Goal: Task Accomplishment & Management: Manage account settings

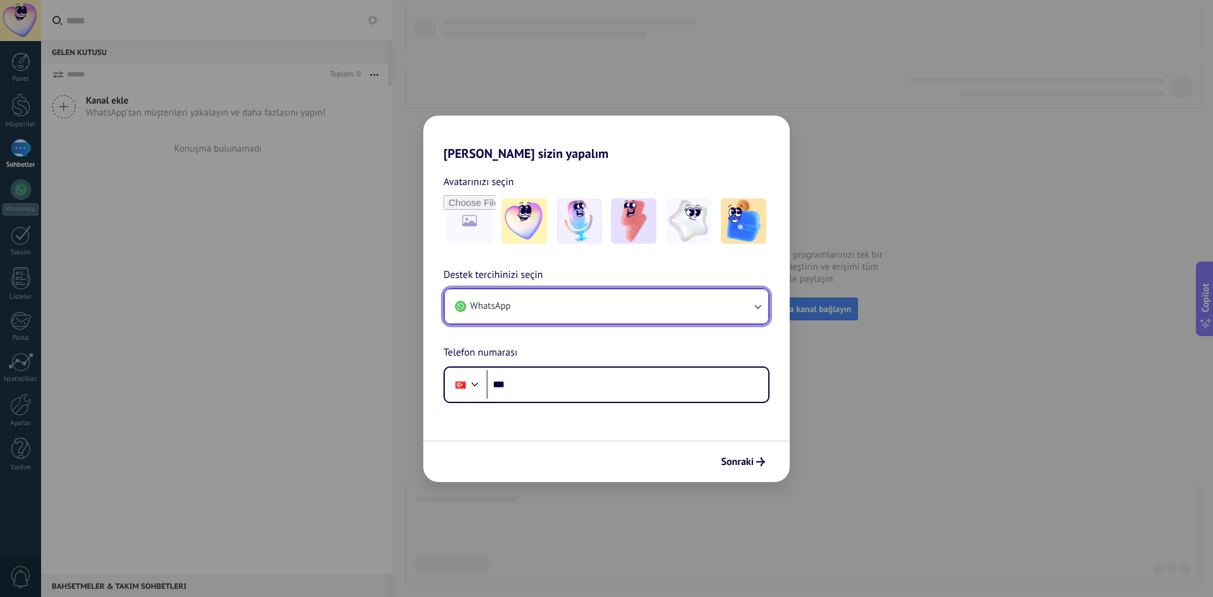
click at [548, 298] on button "WhatsApp" at bounding box center [606, 306] width 323 height 34
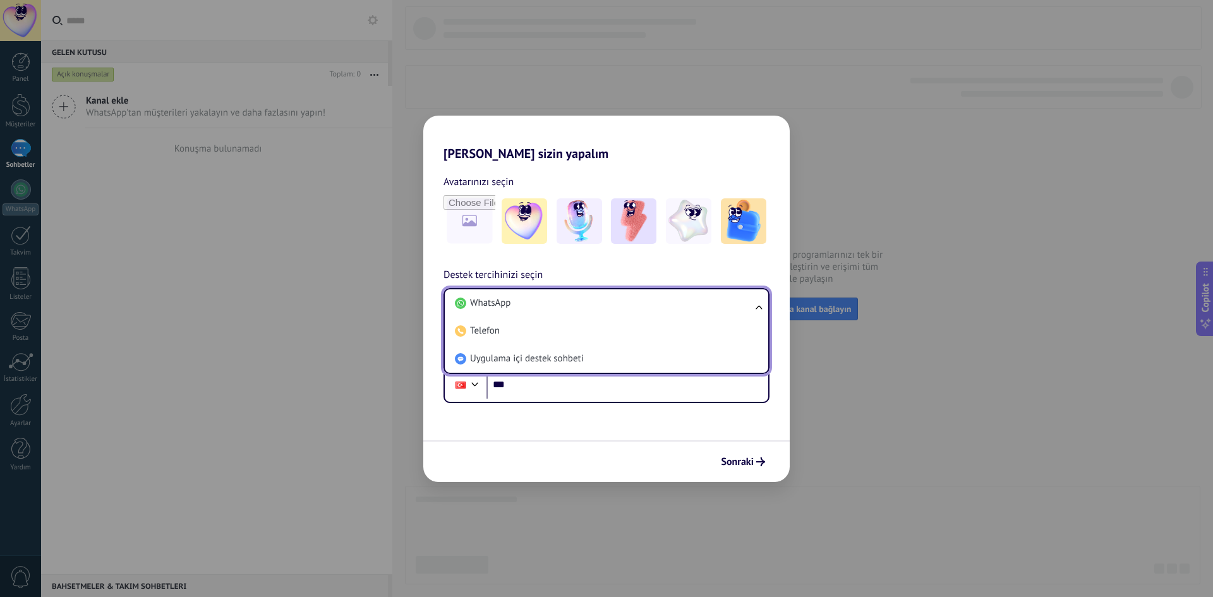
click at [548, 298] on li "WhatsApp" at bounding box center [604, 303] width 308 height 28
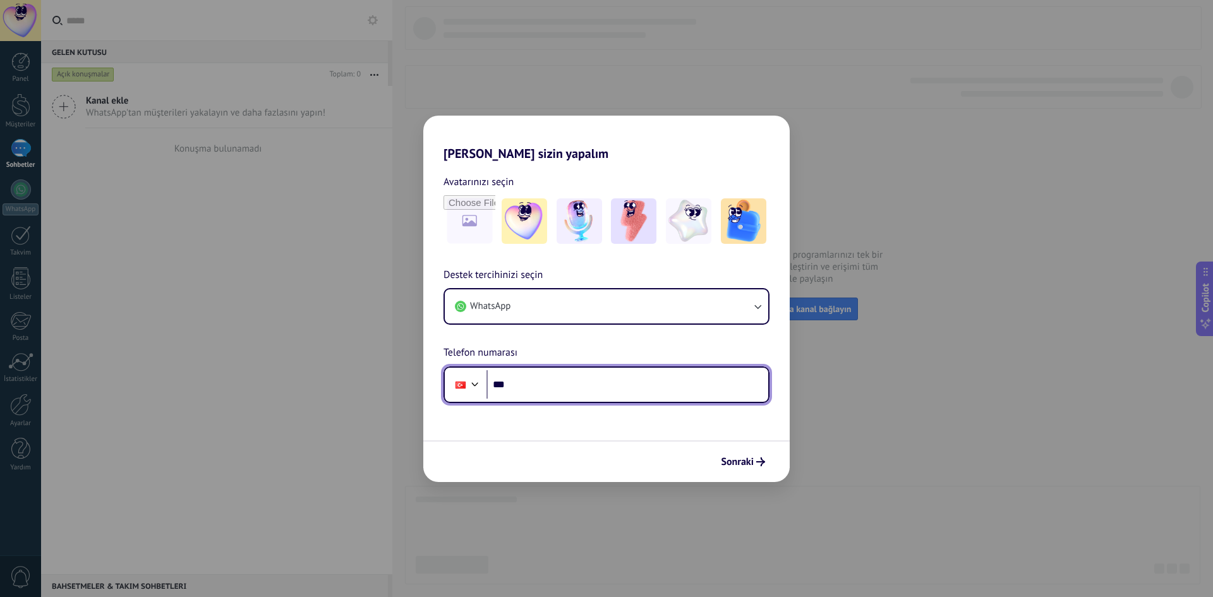
click at [589, 392] on input "***" at bounding box center [627, 384] width 282 height 29
click at [666, 58] on div "Hadi Kommo'ı sizin yapalım Avatarınızı seçin Destek tercihinizi seçin WhatsApp …" at bounding box center [606, 298] width 1213 height 597
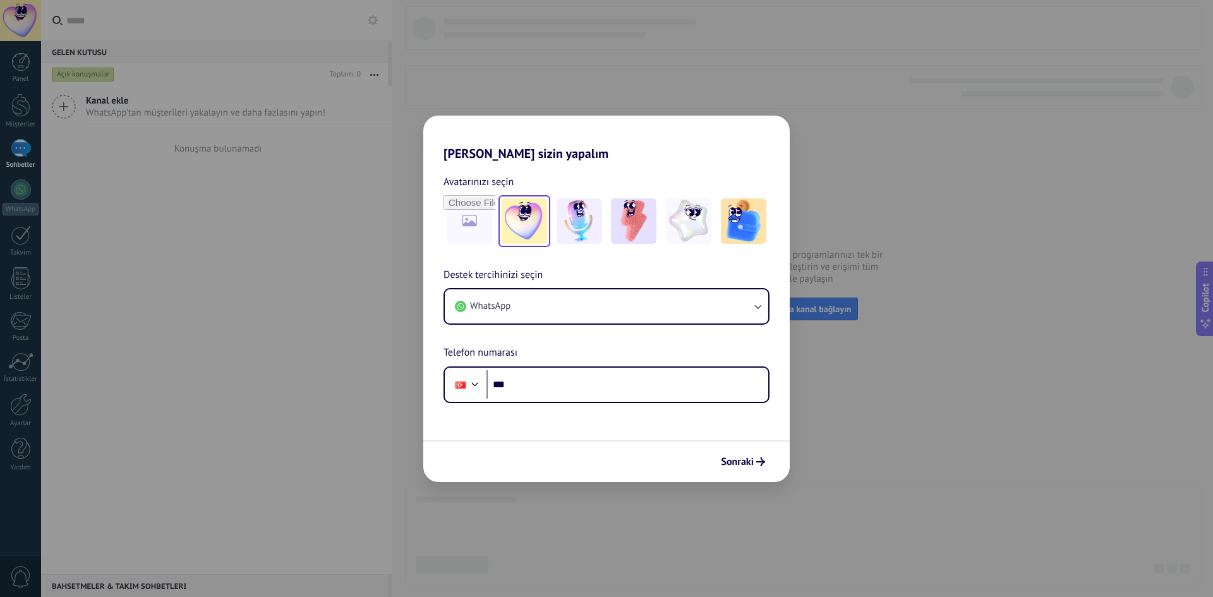
click at [511, 215] on img at bounding box center [524, 220] width 45 height 45
click at [548, 385] on input "***" at bounding box center [627, 384] width 282 height 29
click at [759, 462] on icon "submit" at bounding box center [760, 461] width 9 height 9
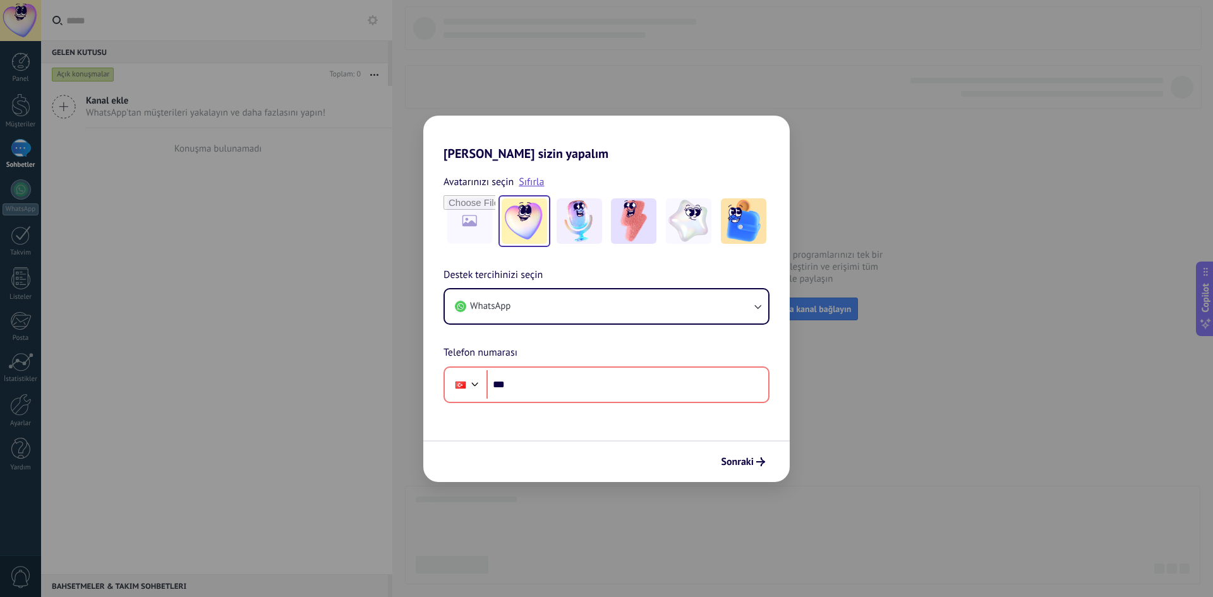
click at [128, 199] on div "Hadi Kommo'ı sizin yapalım Avatarınızı seçin Sıfırla Destek tercihinizi seçin W…" at bounding box center [606, 298] width 1213 height 597
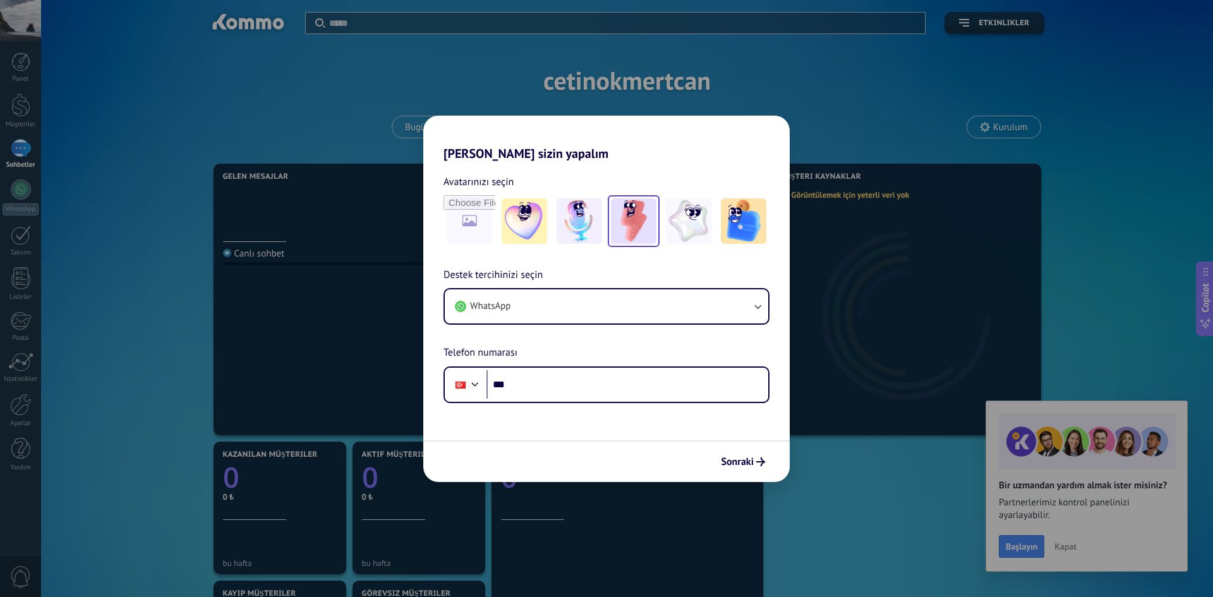
click at [613, 227] on img at bounding box center [633, 220] width 45 height 45
click at [561, 402] on div "Phone ***" at bounding box center [607, 384] width 326 height 37
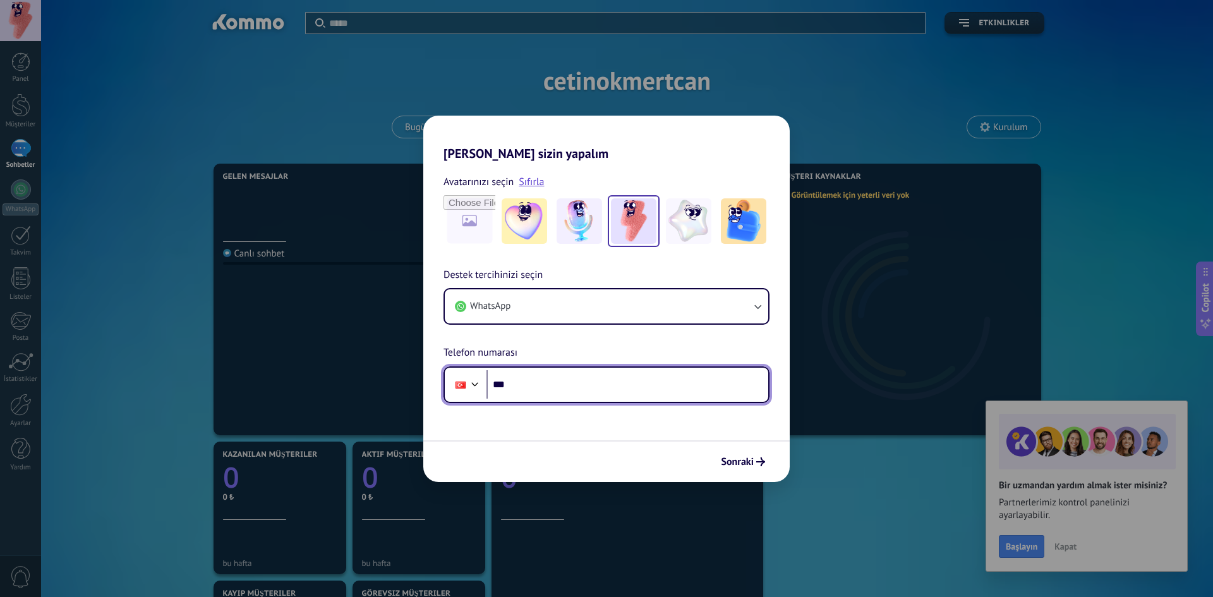
click at [561, 383] on input "***" at bounding box center [627, 384] width 282 height 29
type input "**********"
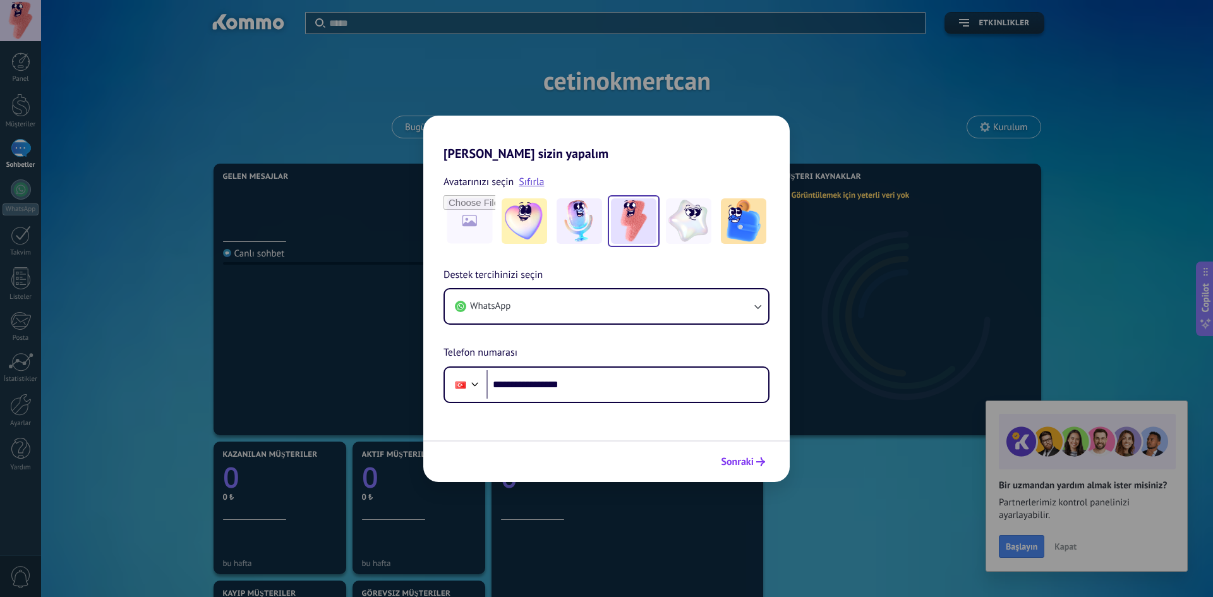
click at [741, 466] on span "Sonraki" at bounding box center [737, 461] width 33 height 9
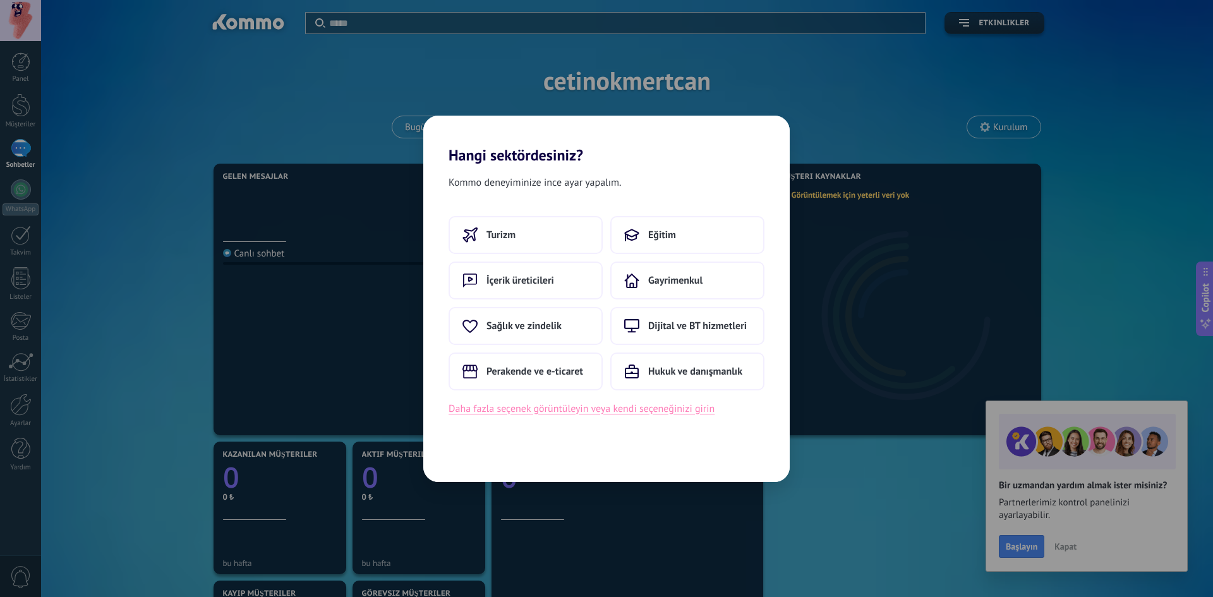
click at [608, 407] on button "Daha fazla seçenek görüntüleyin veya kendi seçeneğinizi girin" at bounding box center [582, 409] width 266 height 16
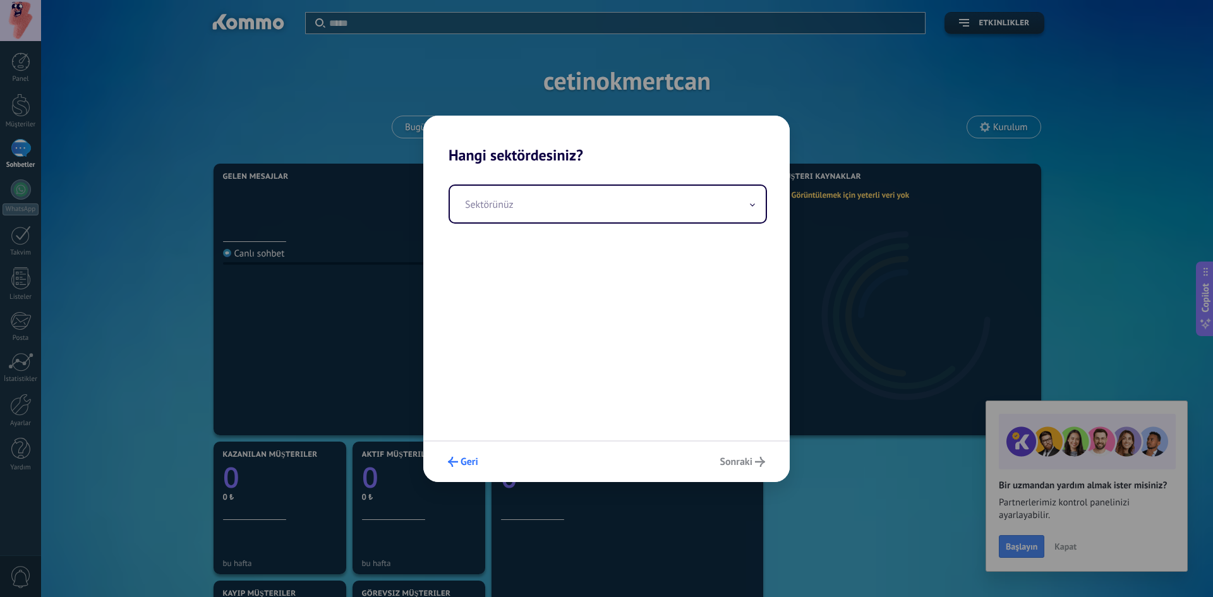
click at [470, 463] on span "Geri" at bounding box center [470, 461] width 18 height 9
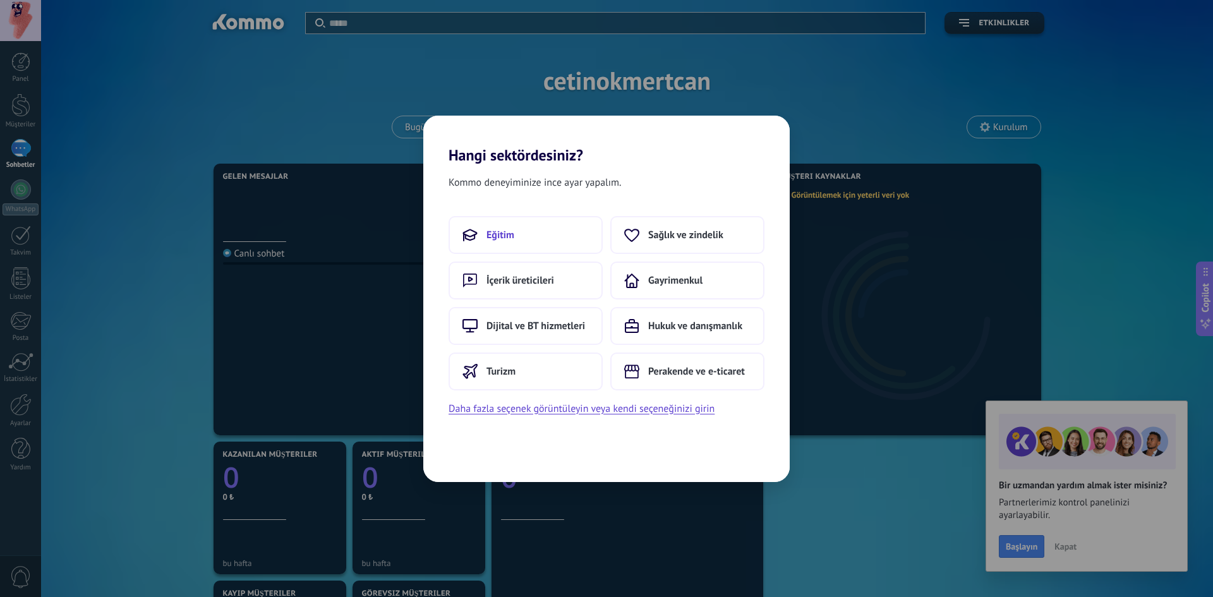
click at [507, 241] on span "Eğitim" at bounding box center [500, 235] width 28 height 13
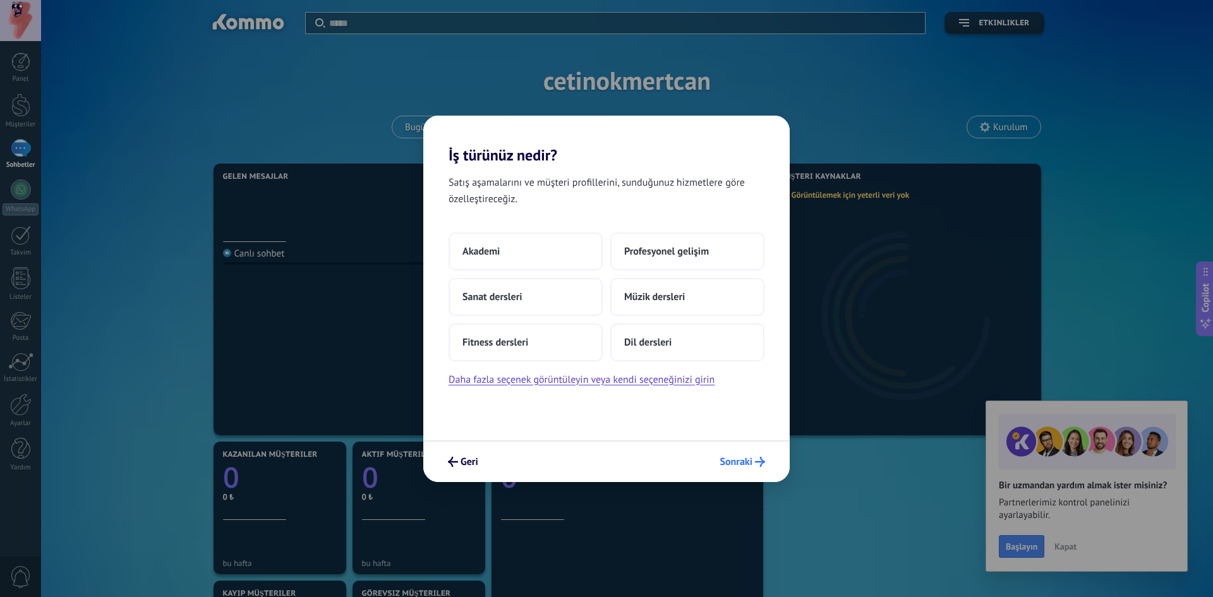
click at [739, 452] on button "Sonraki" at bounding box center [742, 461] width 57 height 21
click at [740, 464] on span "Sonraki" at bounding box center [736, 461] width 33 height 9
click at [507, 242] on button "Akademi" at bounding box center [526, 251] width 154 height 38
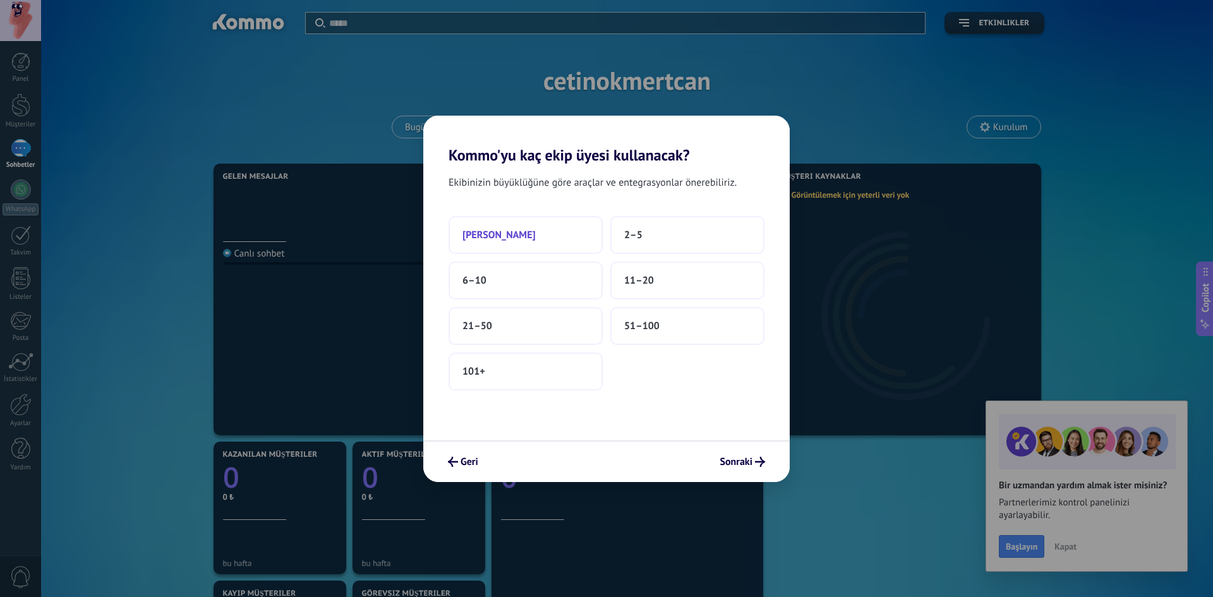
click at [526, 231] on button "[PERSON_NAME]" at bounding box center [526, 235] width 154 height 38
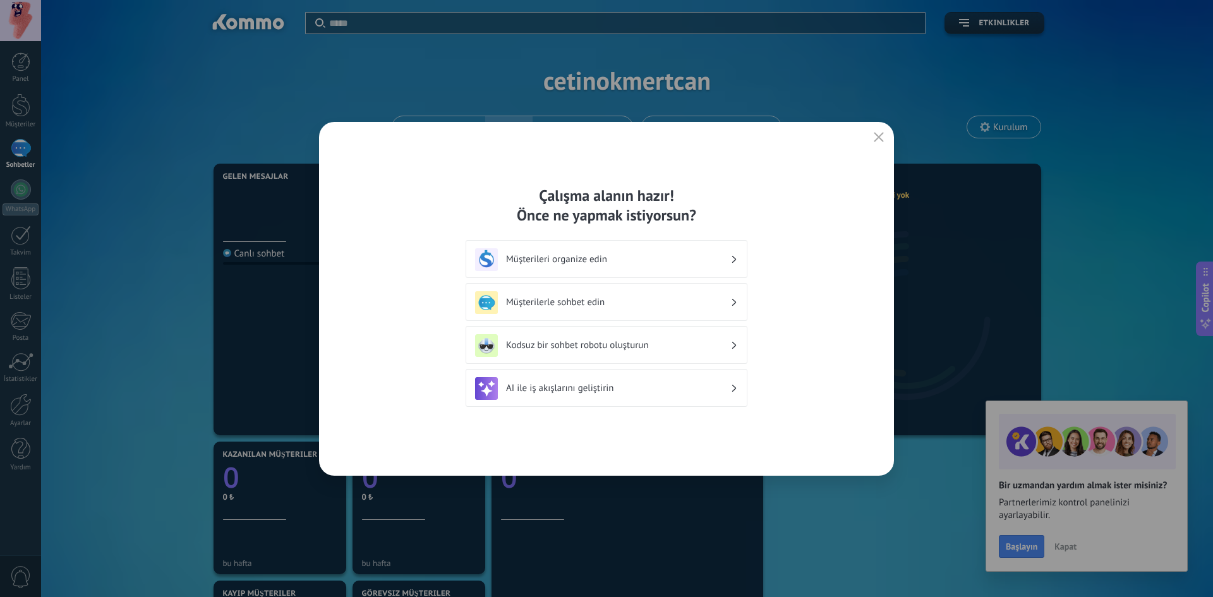
click at [883, 128] on div "Çalışma alanın hazır! Önce ne yapmak istiyorsun? Müşterileri organize edin Müşt…" at bounding box center [606, 299] width 575 height 354
click at [885, 139] on button "button" at bounding box center [879, 138] width 16 height 18
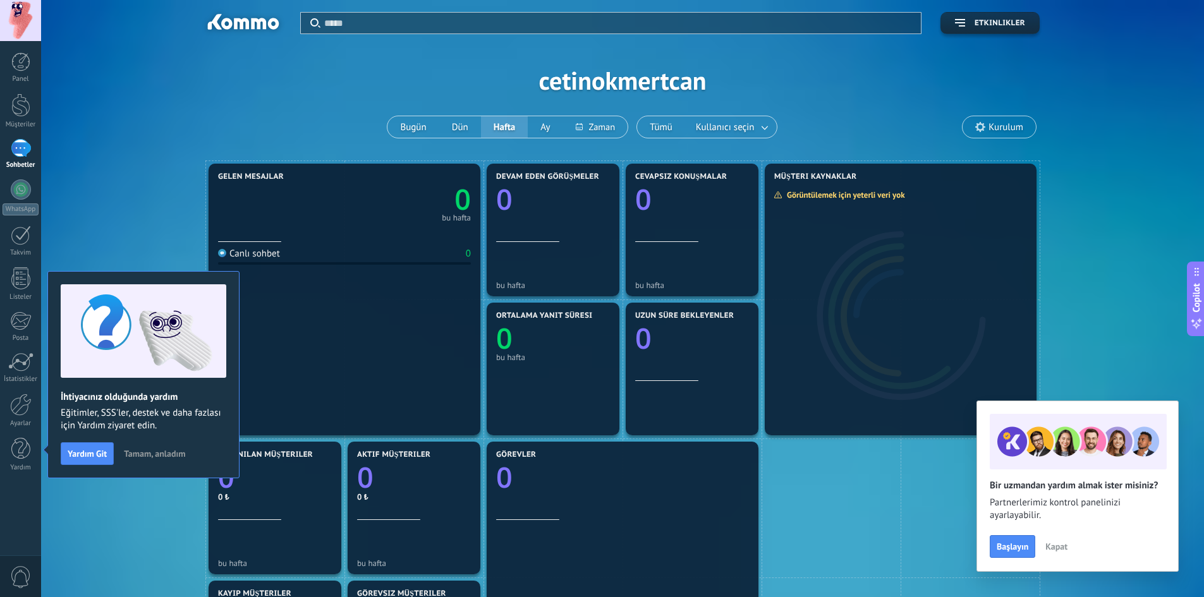
drag, startPoint x: 282, startPoint y: 211, endPoint x: 291, endPoint y: 207, distance: 9.0
click at [14, 66] on div at bounding box center [20, 61] width 19 height 19
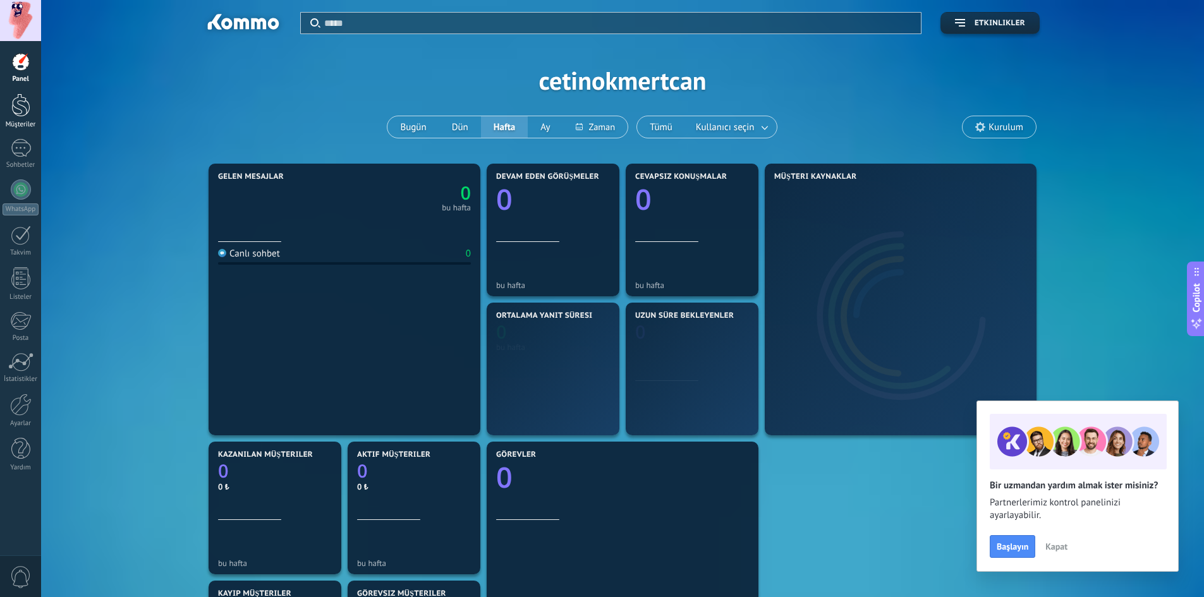
click at [20, 116] on div at bounding box center [20, 105] width 19 height 23
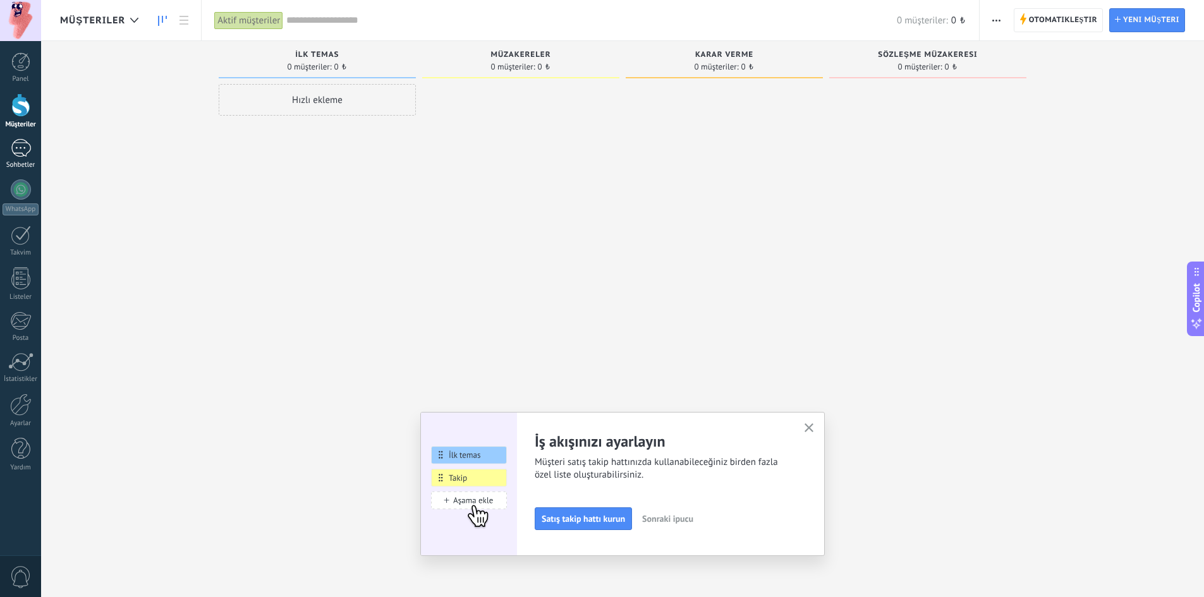
click at [22, 156] on div at bounding box center [21, 148] width 20 height 18
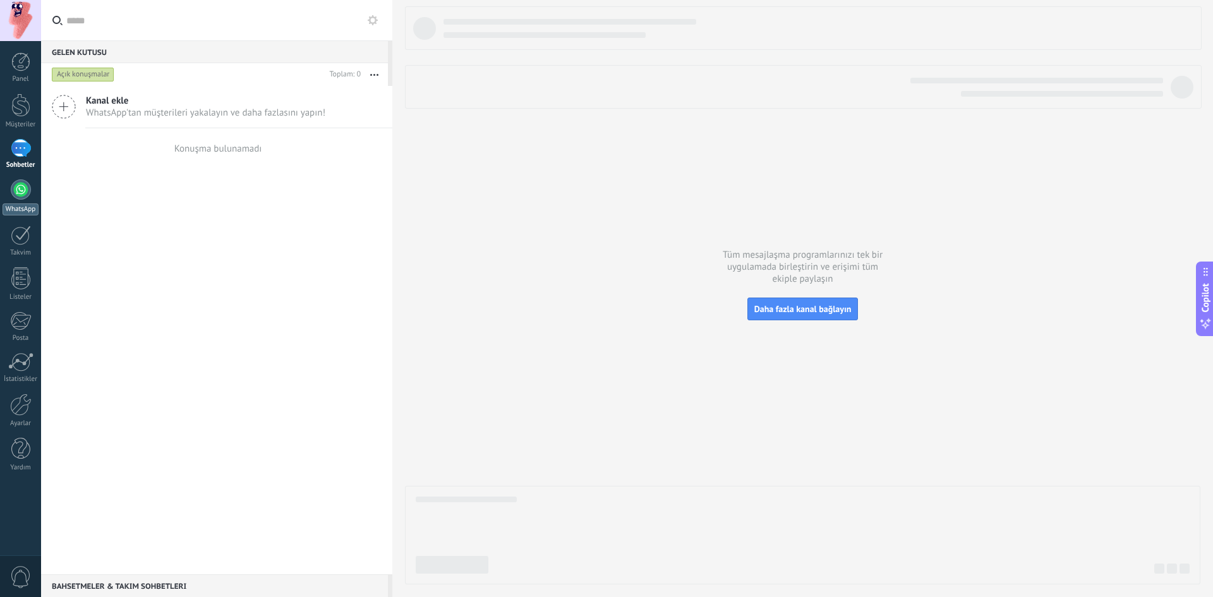
click at [13, 191] on div at bounding box center [21, 189] width 20 height 20
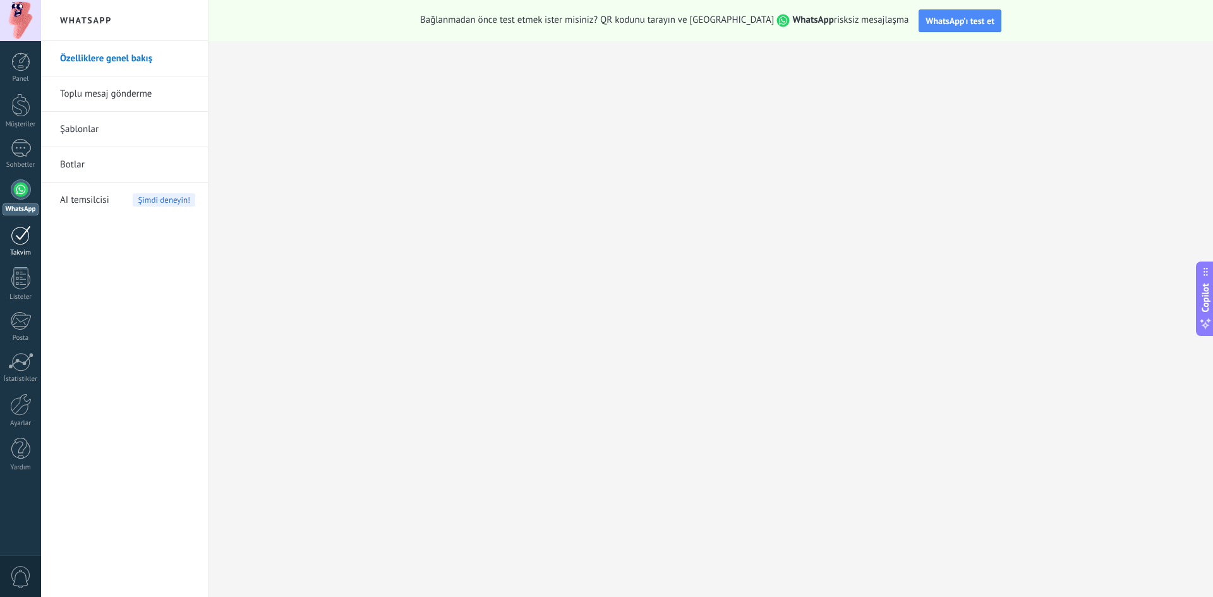
click at [19, 227] on div at bounding box center [21, 236] width 20 height 20
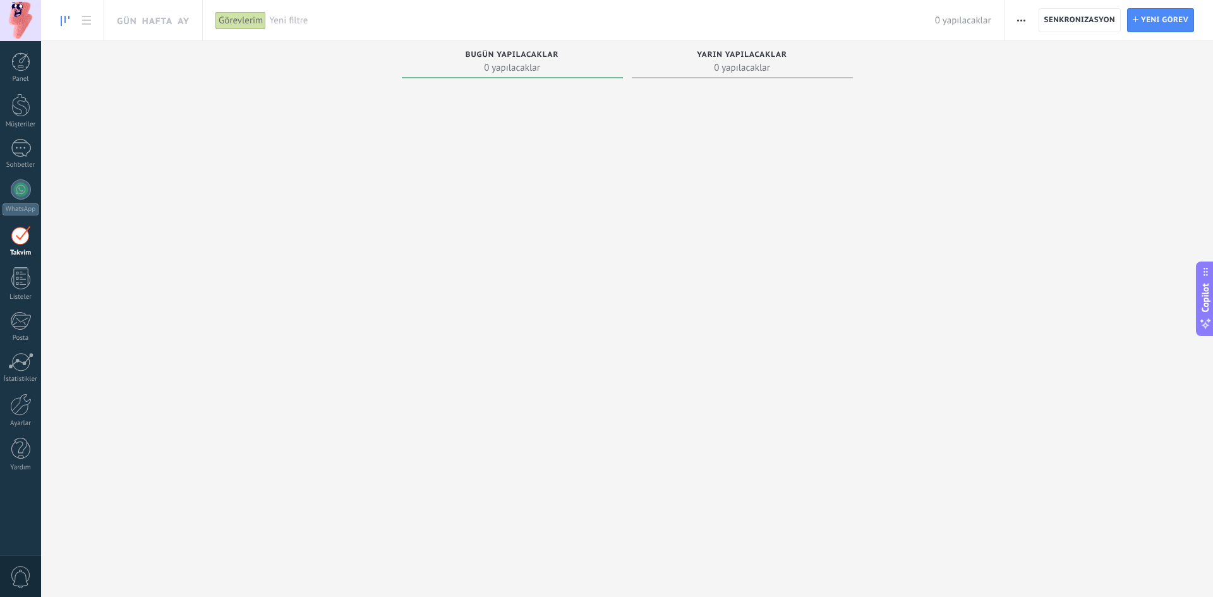
click at [483, 56] on span "Bugün yapılacaklar" at bounding box center [512, 55] width 93 height 9
click at [957, 32] on span "Panel widget'ı oluşturun" at bounding box center [983, 36] width 95 height 13
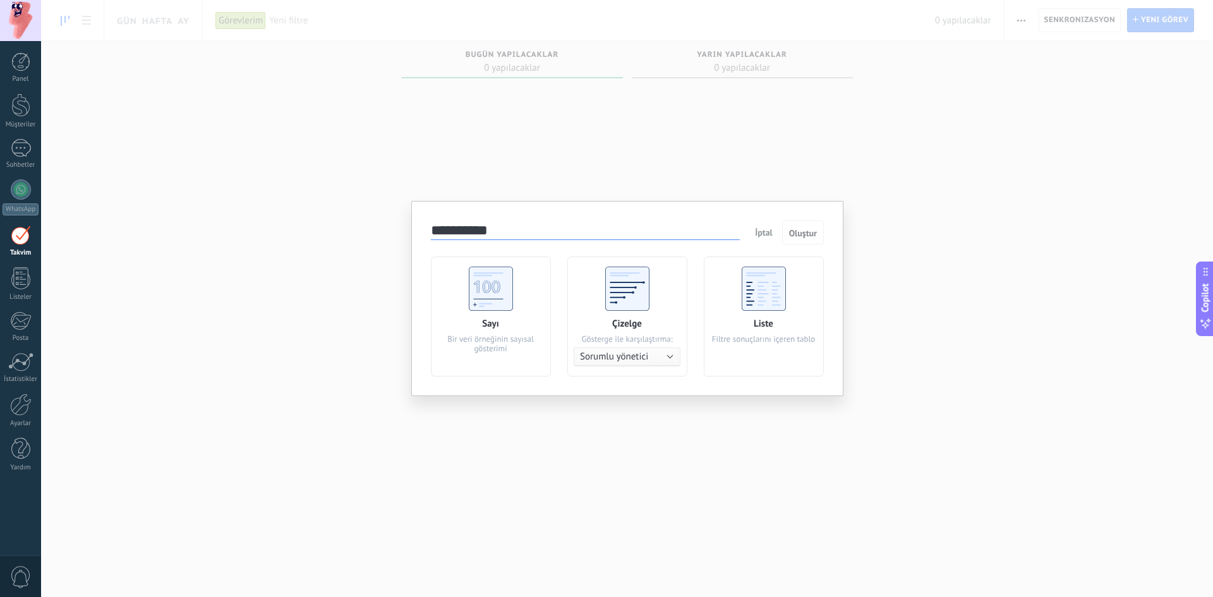
click at [519, 289] on div "Sayı Bir veri örneğinin sayısal gösterimi" at bounding box center [491, 317] width 120 height 120
drag, startPoint x: 693, startPoint y: 159, endPoint x: 750, endPoint y: 208, distance: 75.7
click at [700, 171] on div "**********" at bounding box center [627, 298] width 1172 height 597
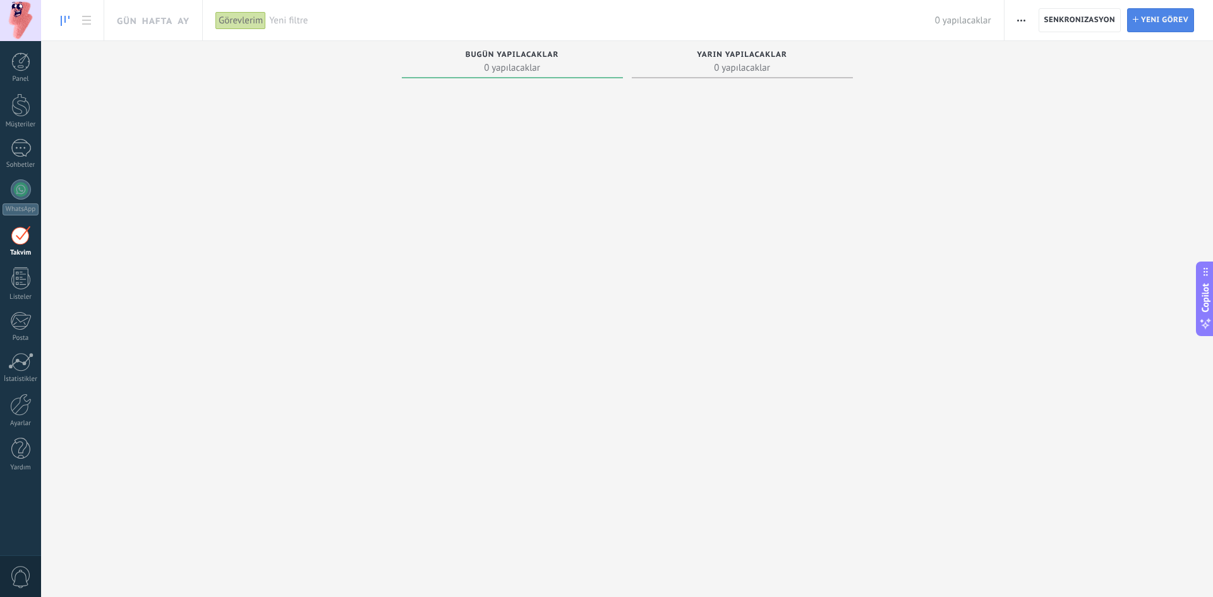
click at [1178, 13] on span "Yeni görev" at bounding box center [1164, 20] width 47 height 23
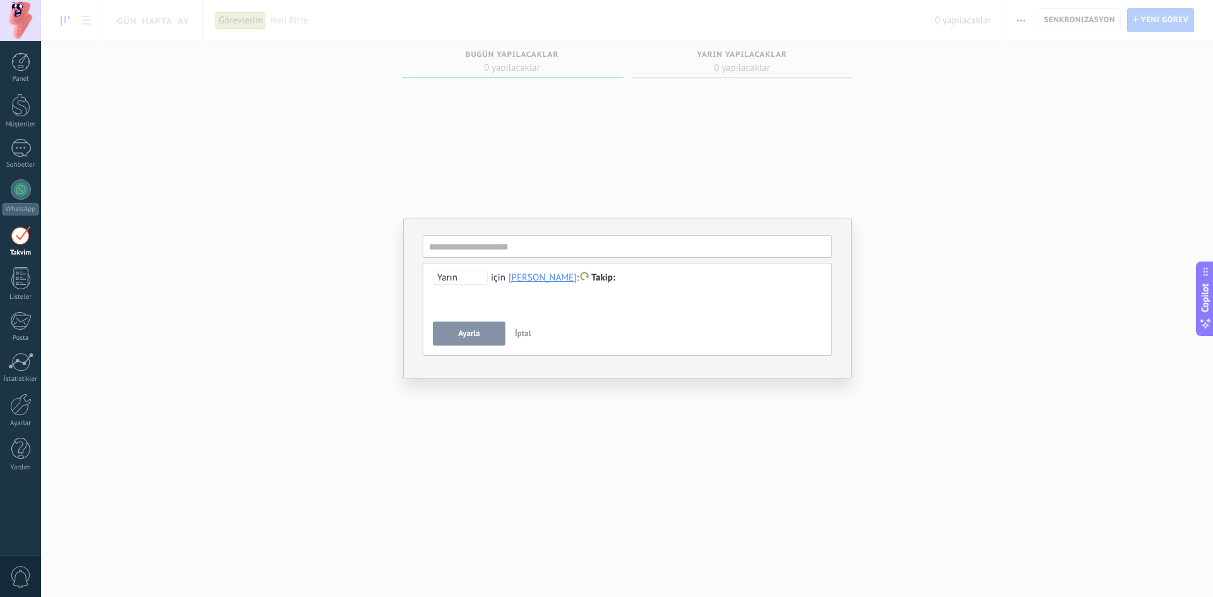
click at [612, 276] on span "Takip" at bounding box center [603, 278] width 24 height 12
click at [526, 250] on input "text" at bounding box center [627, 246] width 409 height 23
click at [206, 293] on div "**********" at bounding box center [627, 298] width 1172 height 597
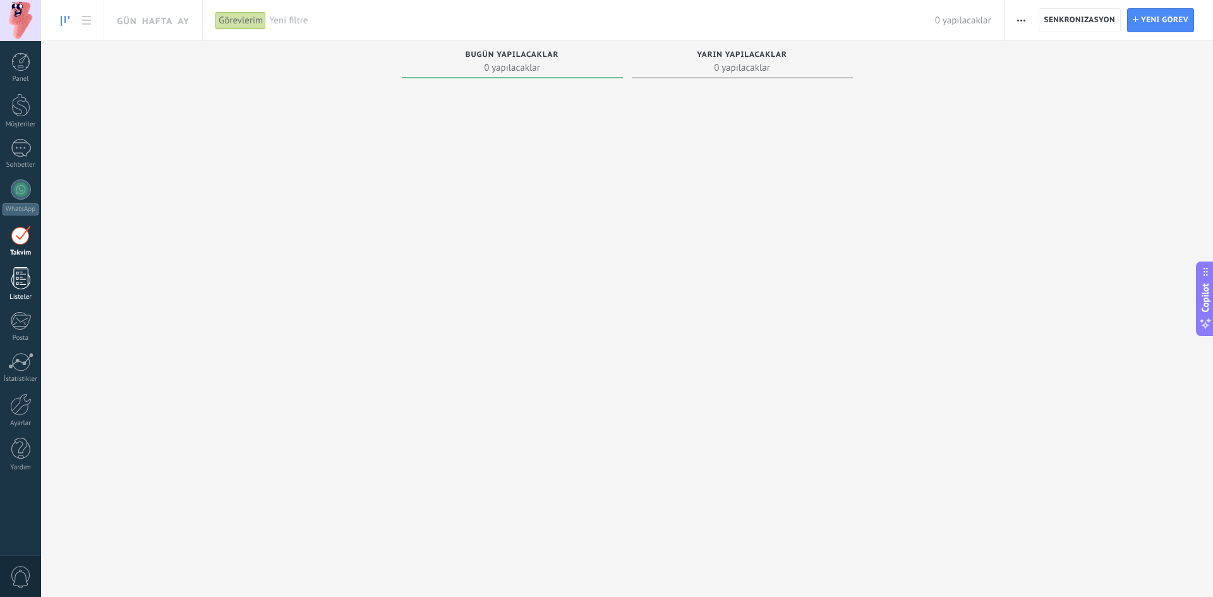
click at [14, 281] on div at bounding box center [20, 278] width 19 height 22
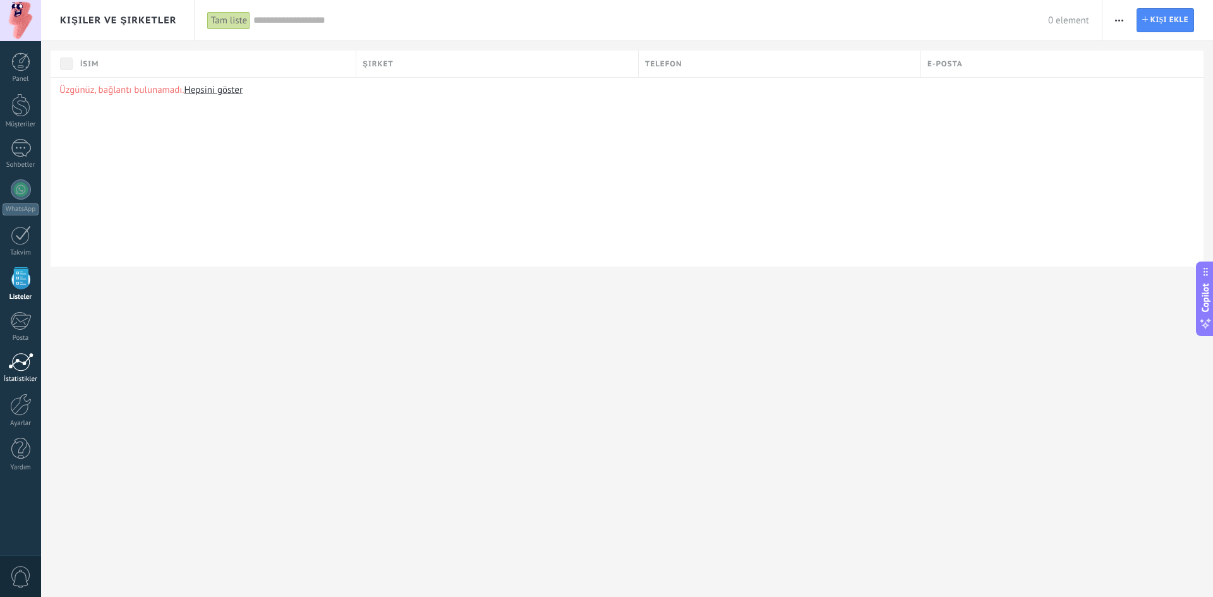
click at [18, 378] on div "İstatistikler" at bounding box center [21, 379] width 37 height 8
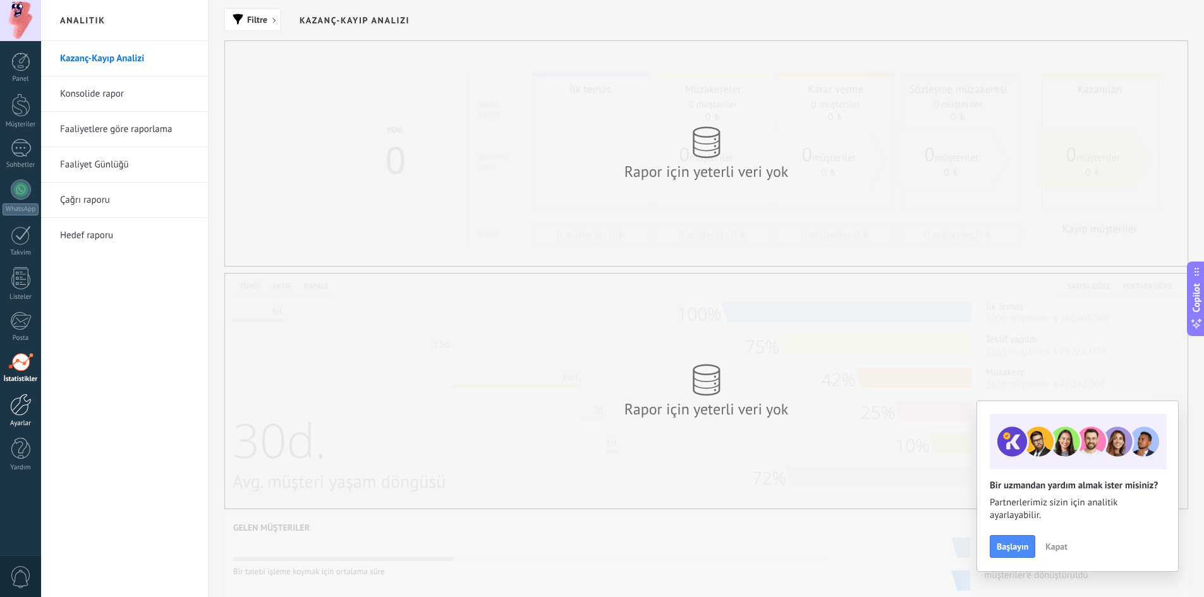
click at [22, 403] on div at bounding box center [20, 405] width 21 height 22
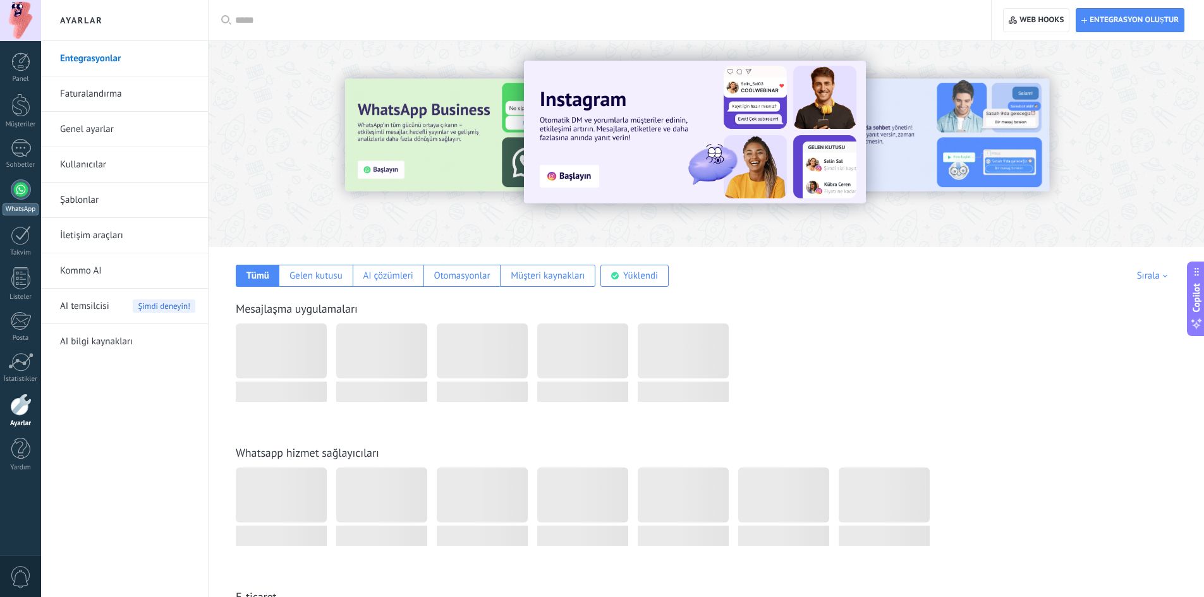
drag, startPoint x: 26, startPoint y: 441, endPoint x: 0, endPoint y: 202, distance: 240.8
click at [25, 441] on div at bounding box center [20, 449] width 19 height 22
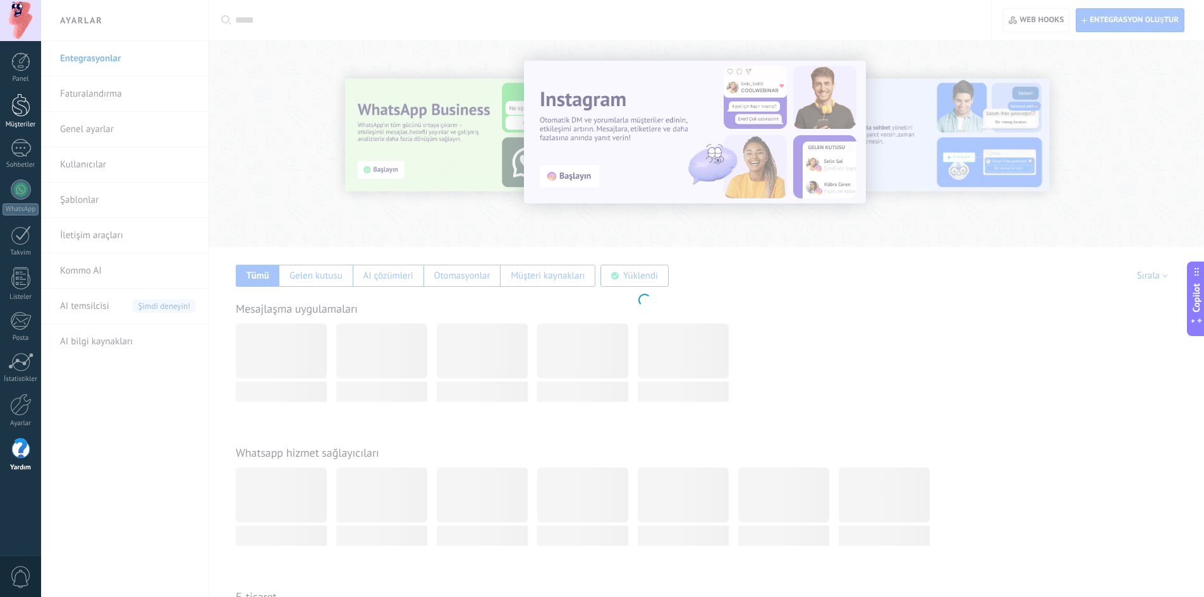
click at [25, 124] on div "Müşteriler" at bounding box center [21, 125] width 37 height 8
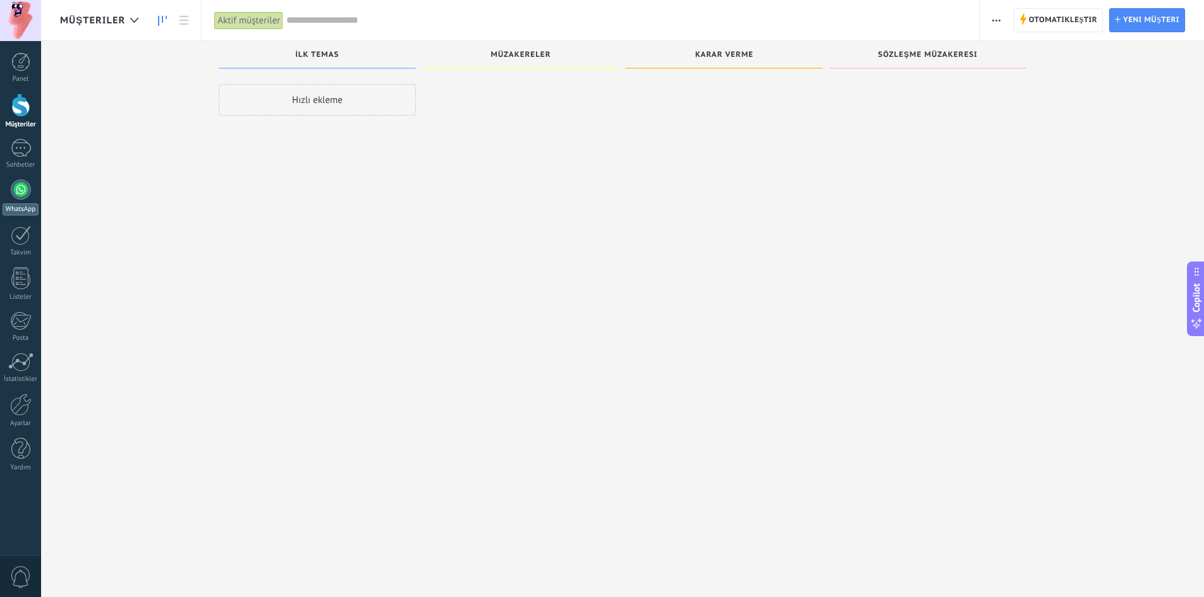
click at [28, 196] on div at bounding box center [21, 189] width 20 height 20
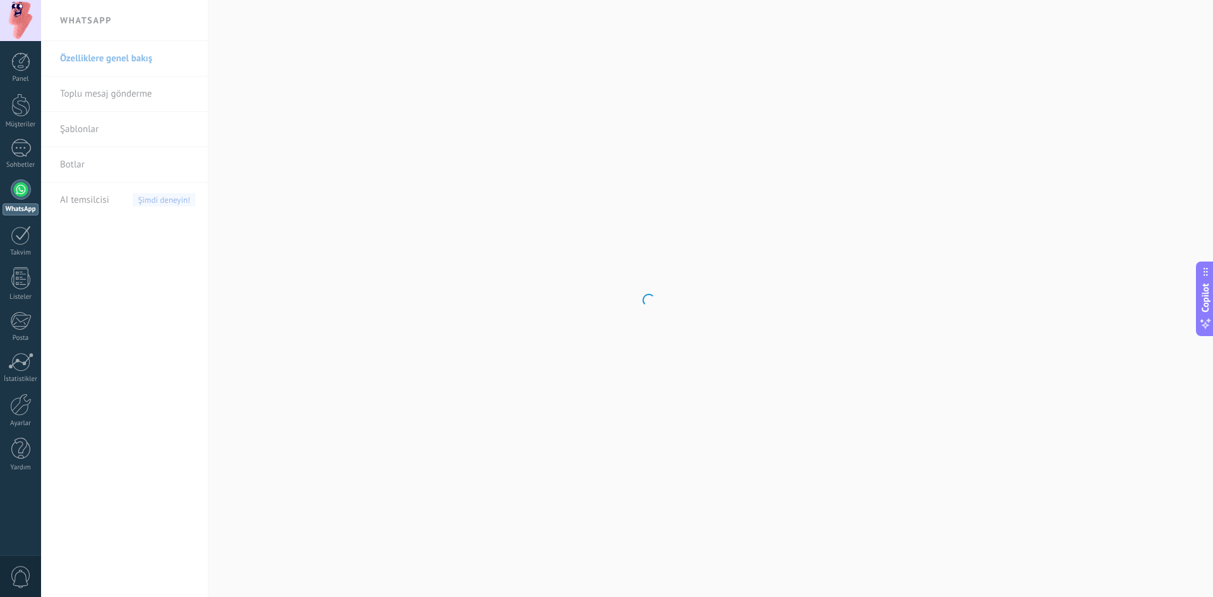
click at [117, 18] on body ".abccls-1,.abccls-2{fill-rule:evenodd}.abccls-2{fill:#fff} .abfcls-1{fill:none}…" at bounding box center [606, 298] width 1213 height 597
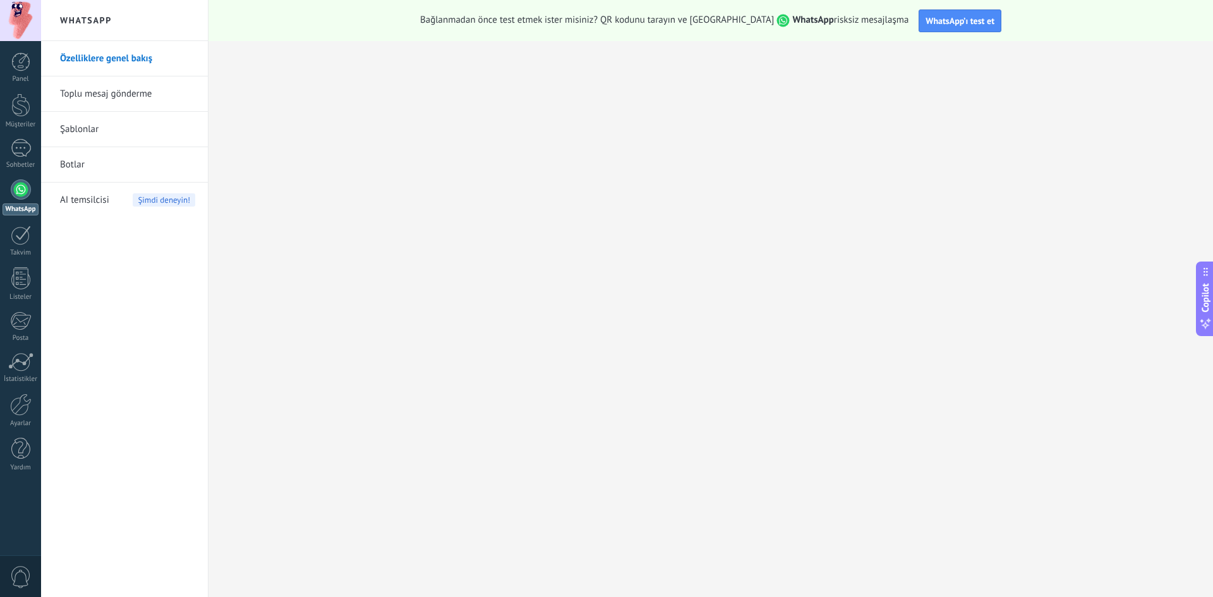
click at [102, 88] on link "Toplu mesaj gönderme" at bounding box center [127, 93] width 135 height 35
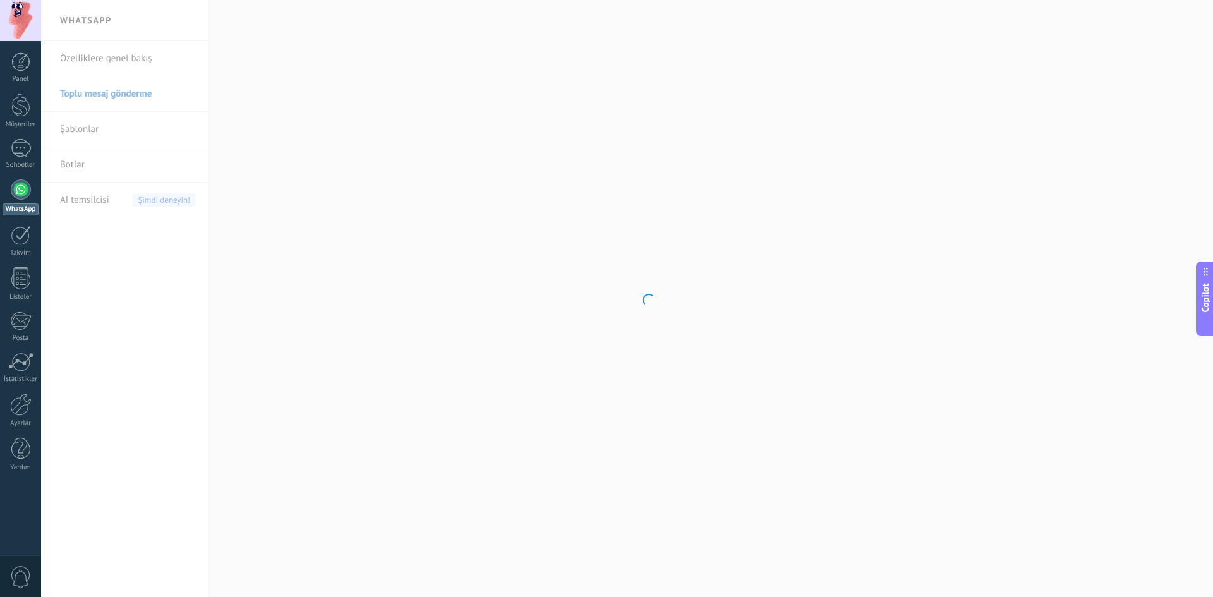
click at [84, 134] on body ".abccls-1,.abccls-2{fill-rule:evenodd}.abccls-2{fill:#fff} .abfcls-1{fill:none}…" at bounding box center [606, 298] width 1213 height 597
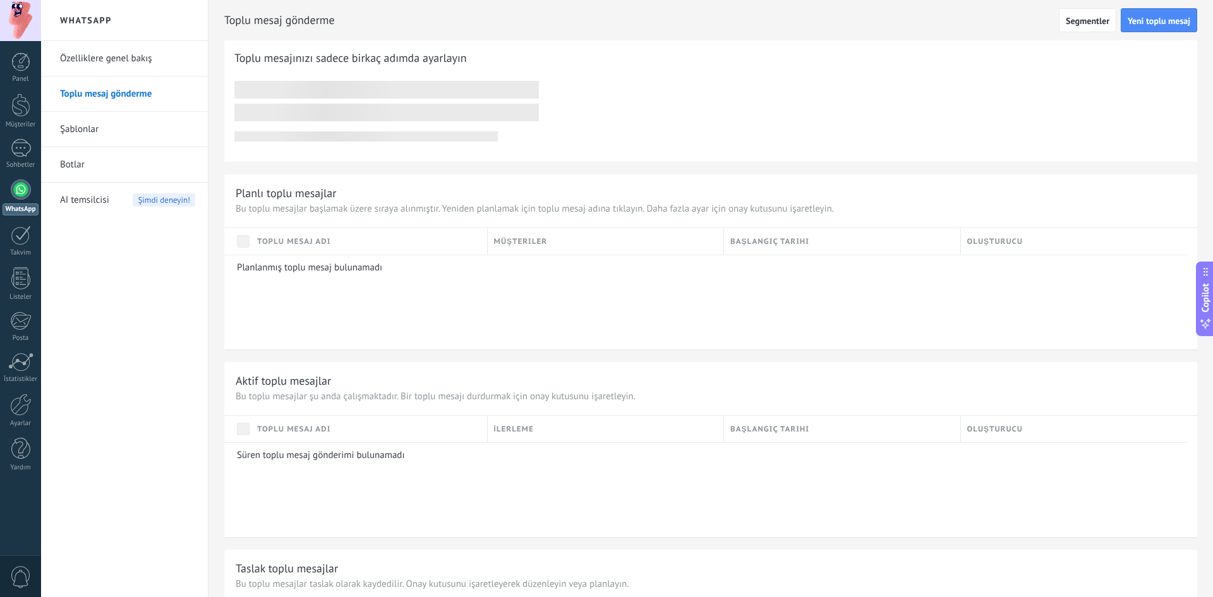
click at [85, 125] on link "Şablonlar" at bounding box center [127, 129] width 135 height 35
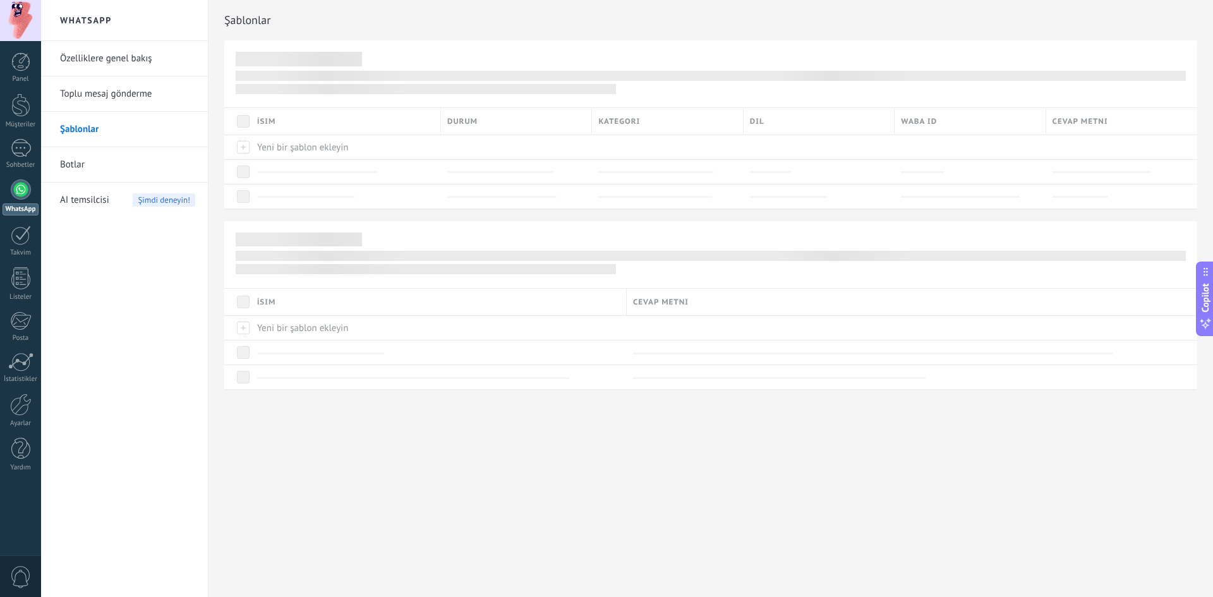
click at [104, 60] on link "Özelliklere genel bakış" at bounding box center [127, 58] width 135 height 35
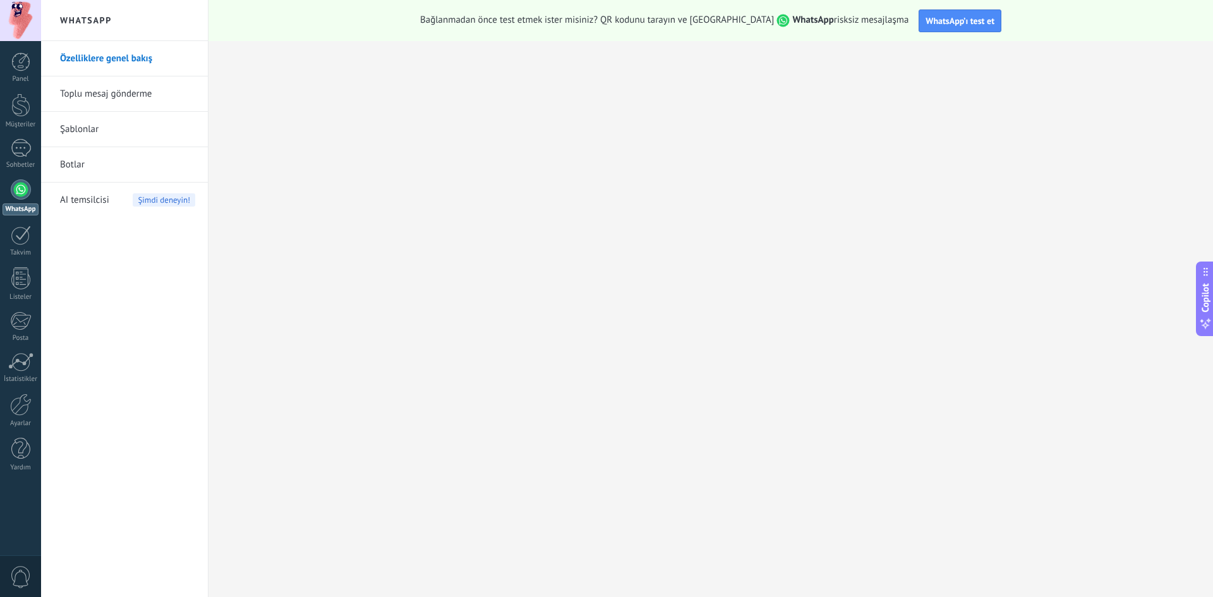
click at [109, 96] on link "Toplu mesaj gönderme" at bounding box center [127, 93] width 135 height 35
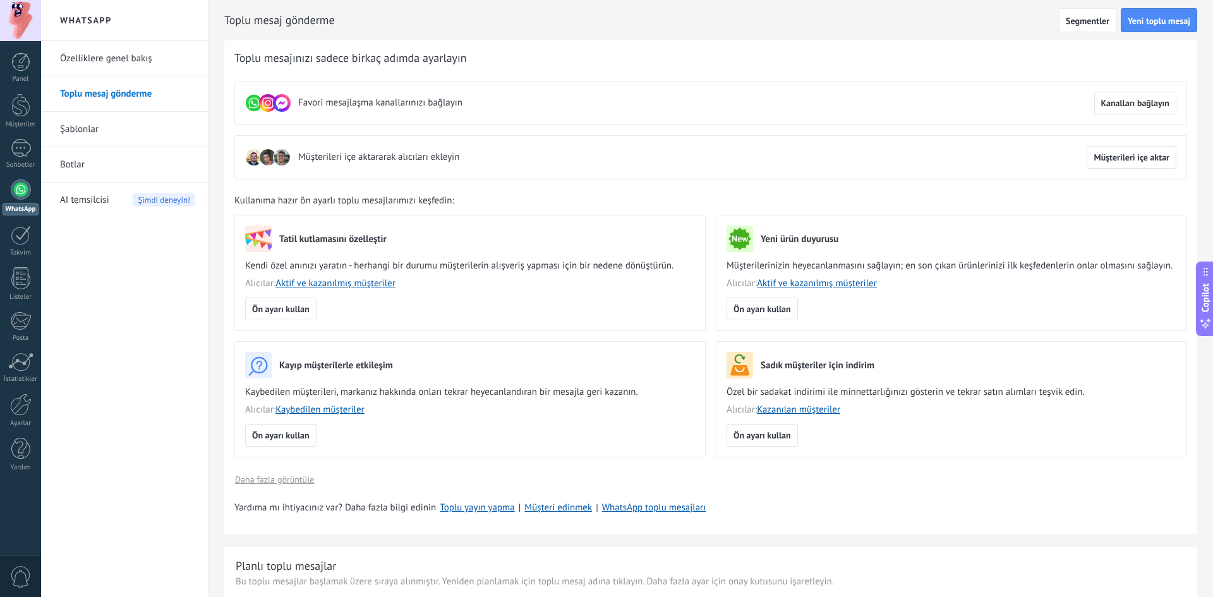
click at [93, 136] on link "Şablonlar" at bounding box center [127, 129] width 135 height 35
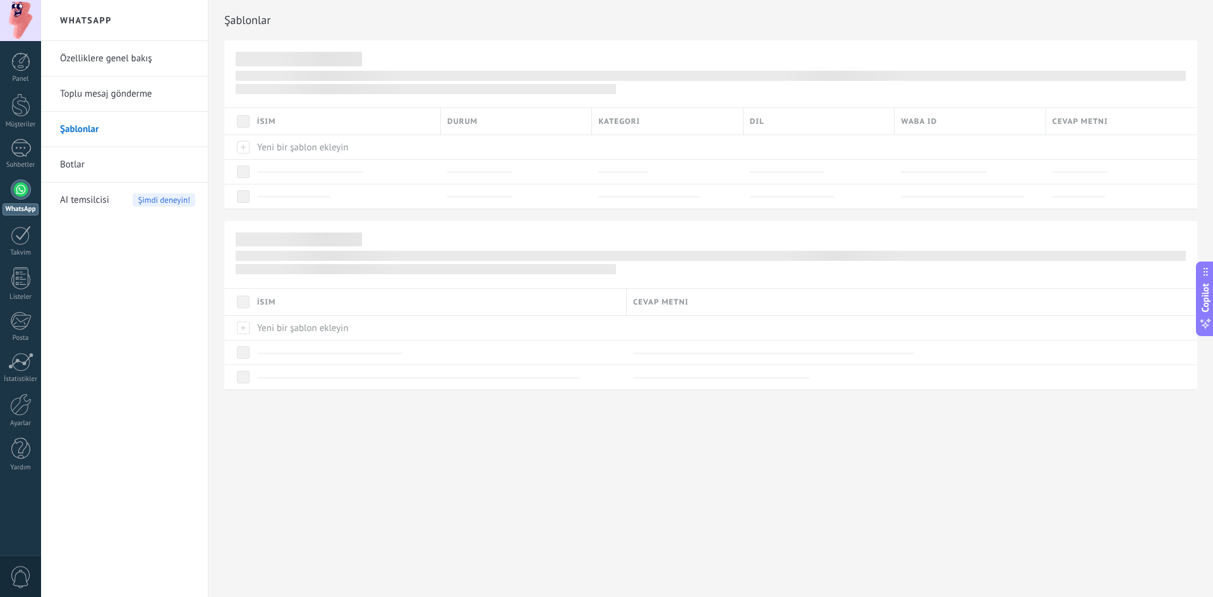
click at [112, 102] on link "Toplu mesaj gönderme" at bounding box center [127, 93] width 135 height 35
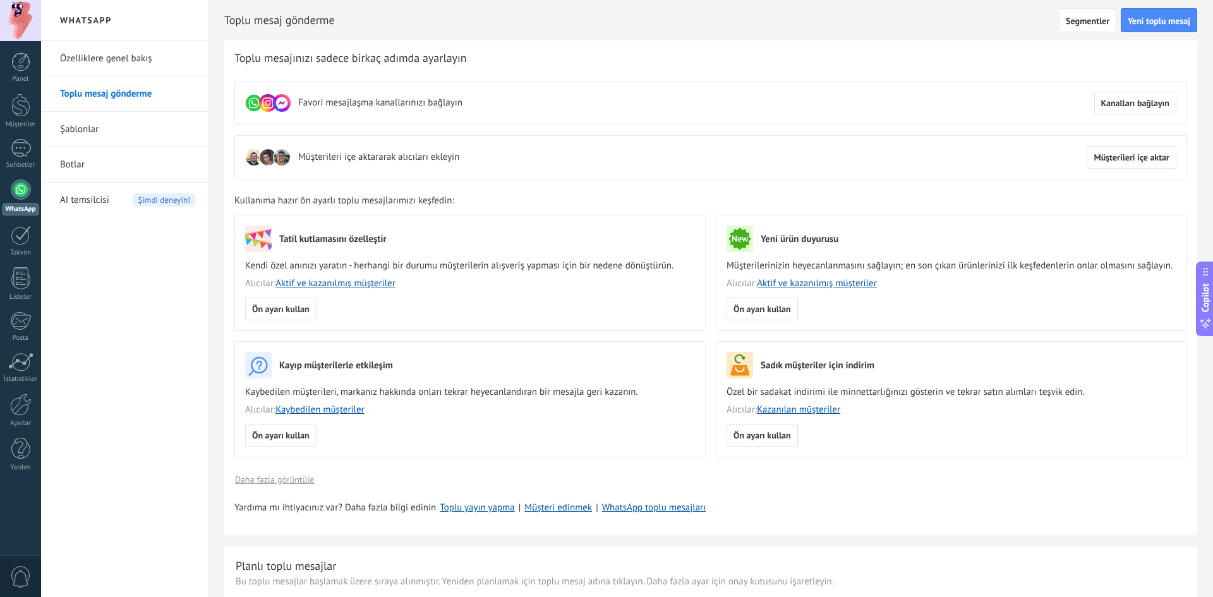
click at [90, 130] on link "Şablonlar" at bounding box center [127, 129] width 135 height 35
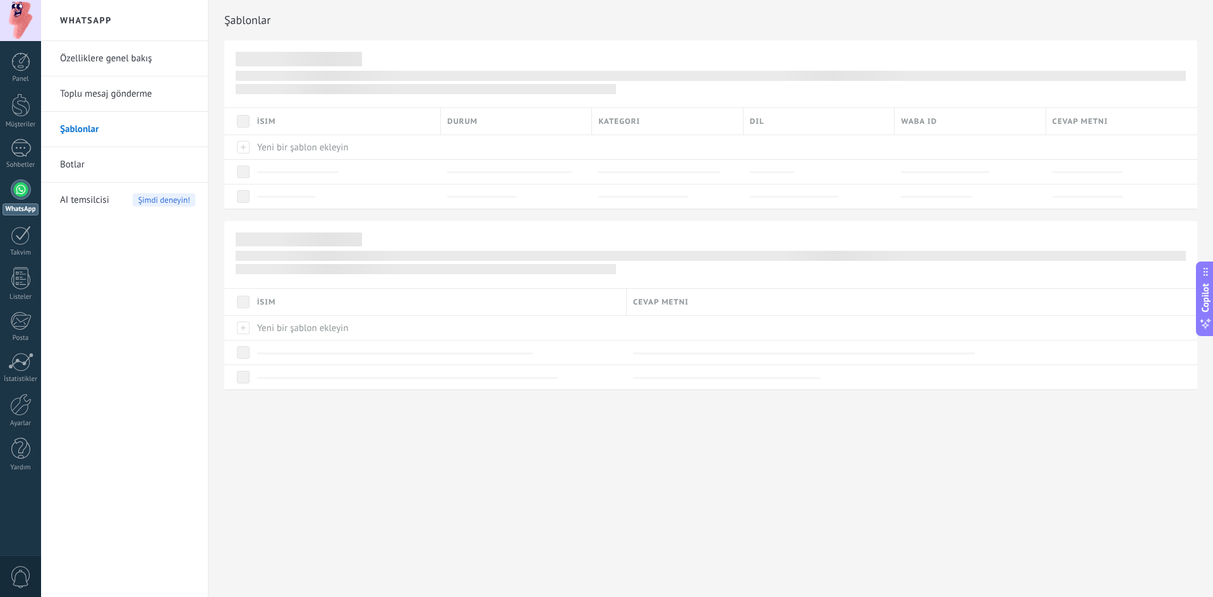
click at [122, 92] on link "Toplu mesaj gönderme" at bounding box center [127, 93] width 135 height 35
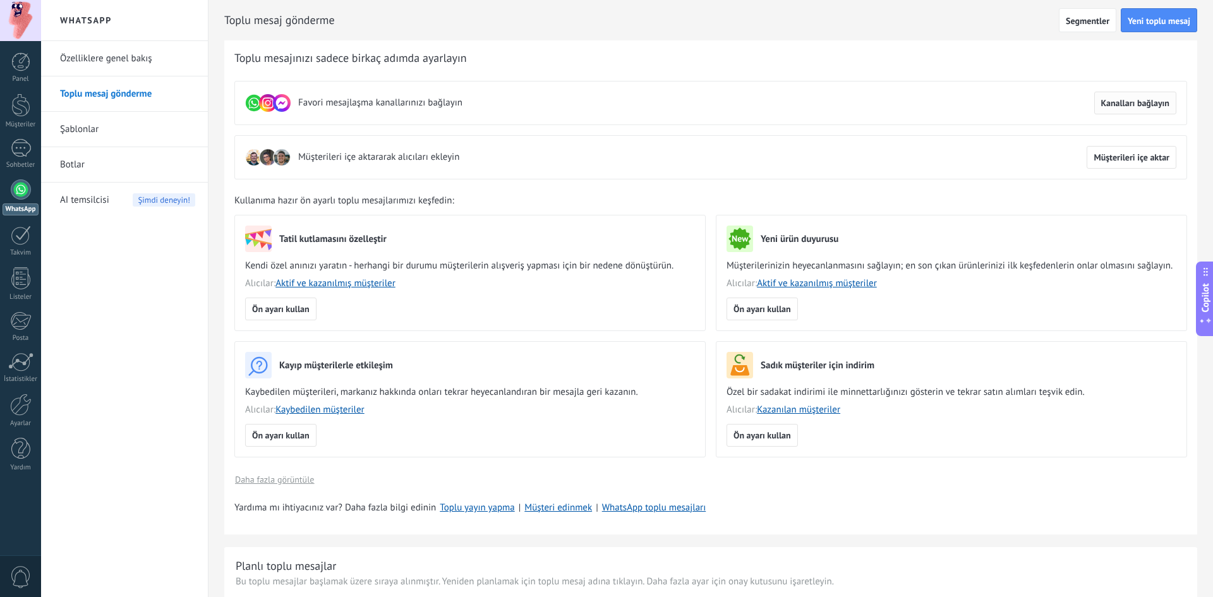
click at [1150, 97] on button "Kanalları bağlayın" at bounding box center [1135, 103] width 82 height 23
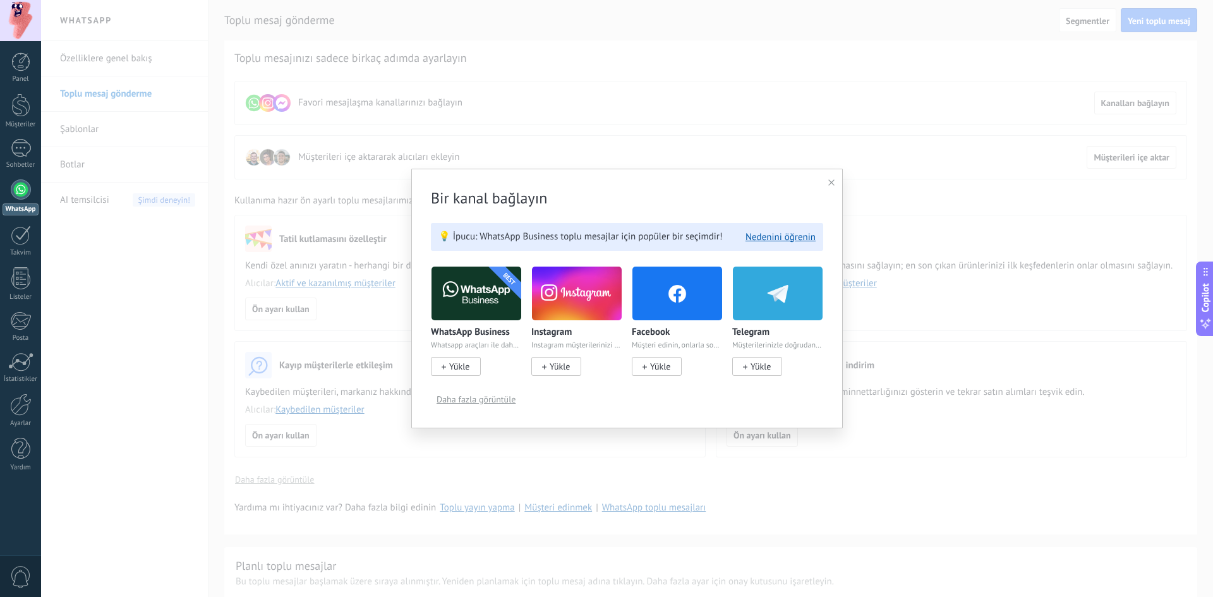
click at [832, 179] on div at bounding box center [831, 183] width 6 height 12
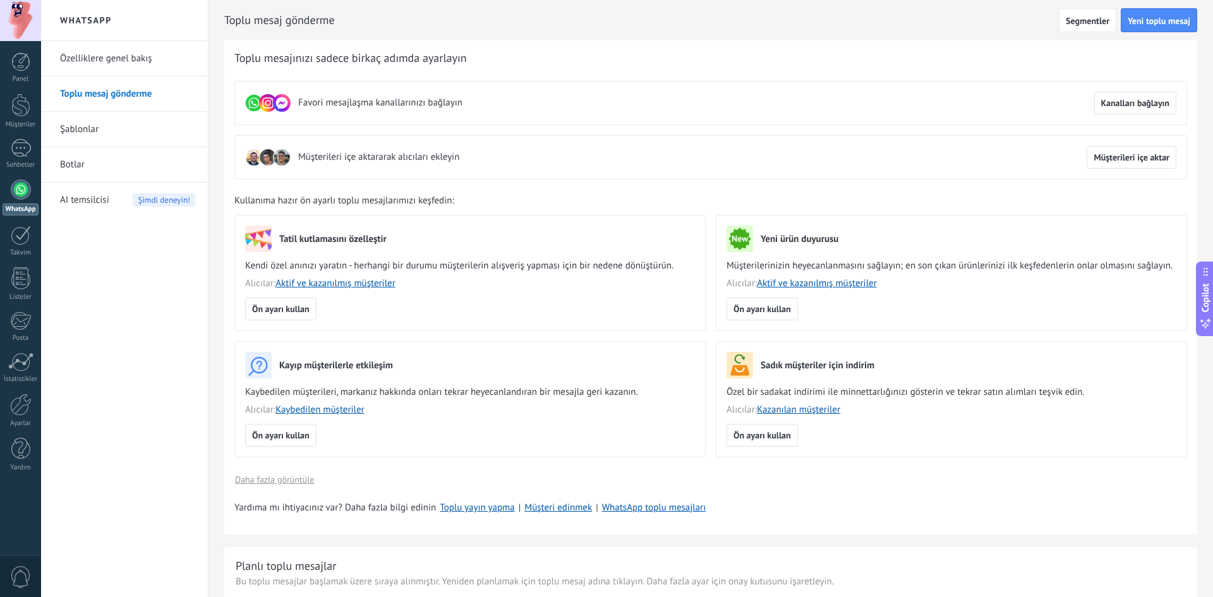
click at [85, 126] on link "Şablonlar" at bounding box center [127, 129] width 135 height 35
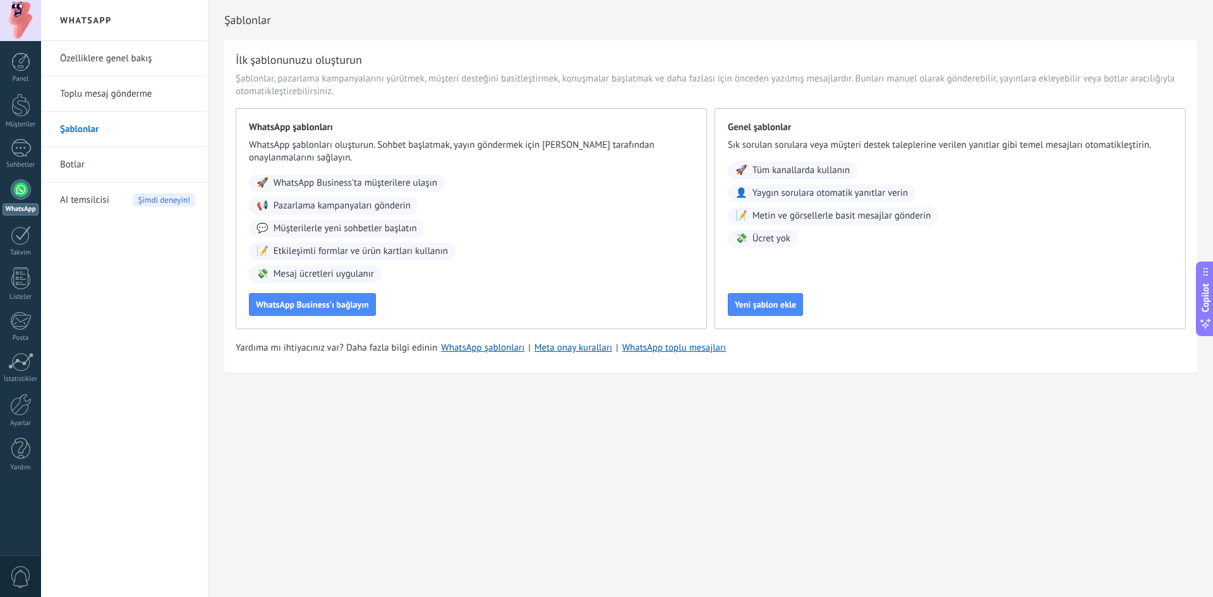
click at [87, 164] on link "Botlar" at bounding box center [127, 164] width 135 height 35
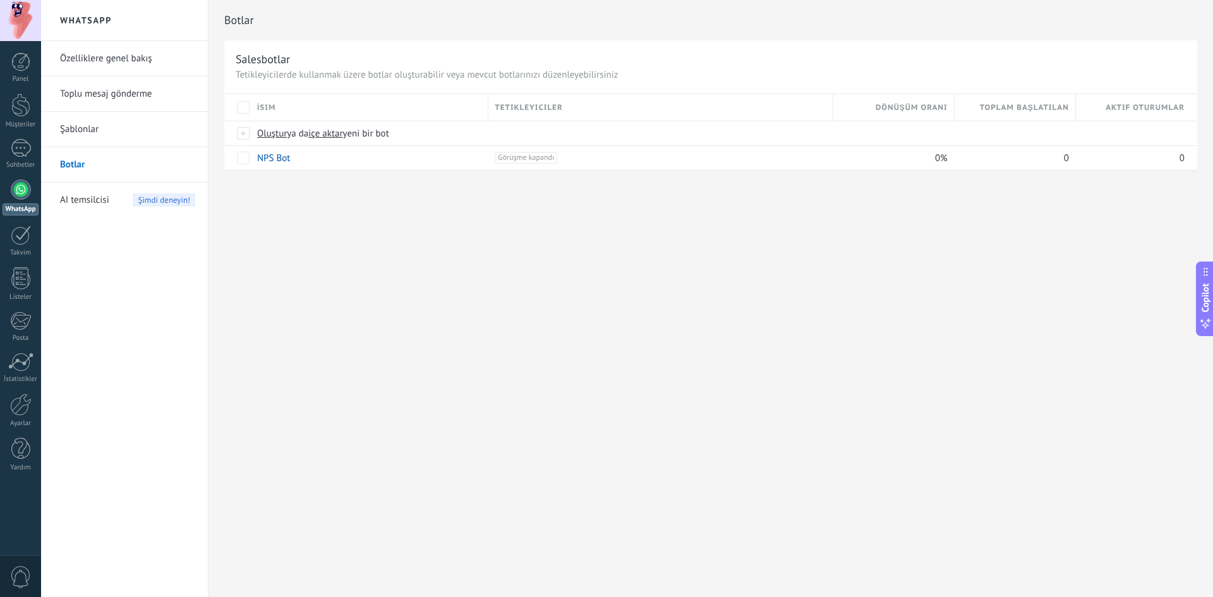
click at [92, 200] on span "AI temsilcisi" at bounding box center [84, 200] width 49 height 35
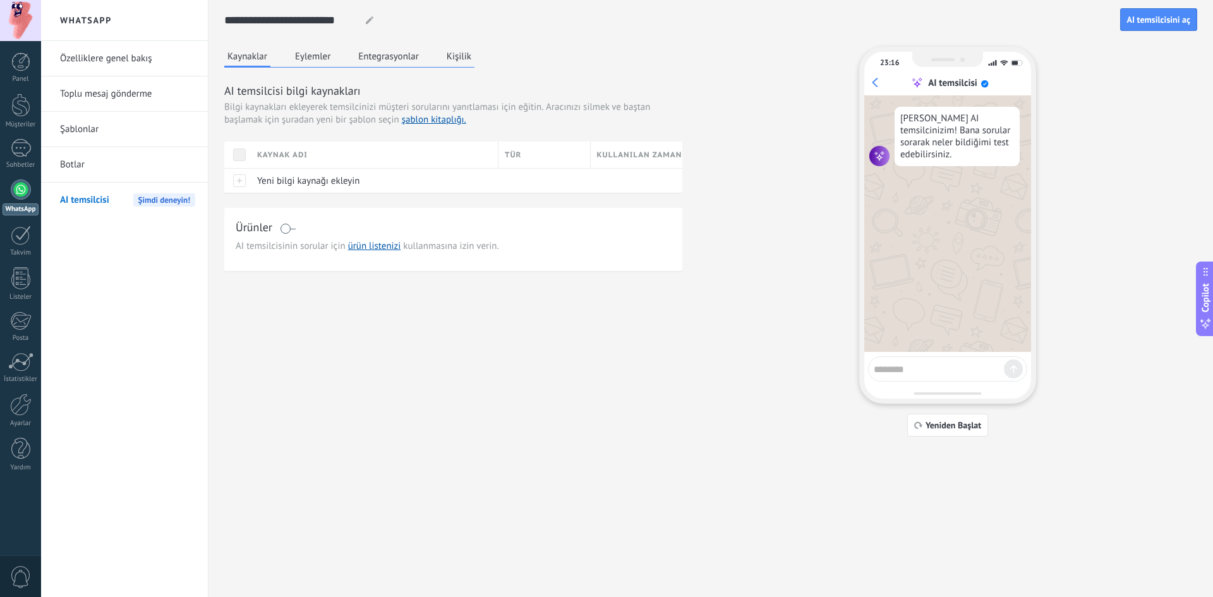
click at [301, 59] on button "Eylemler" at bounding box center [313, 56] width 42 height 19
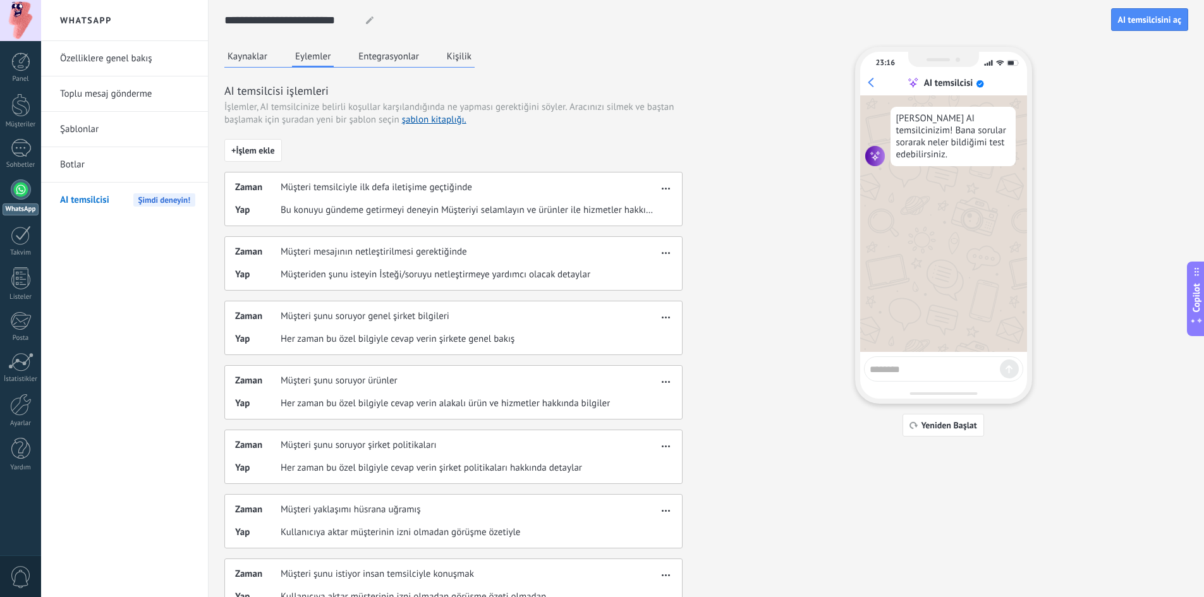
click at [396, 207] on span "Bu konuyu gündeme getirmeyi deneyin Müşteriyi selamlayın ve ürünler ile hizmetl…" at bounding box center [469, 210] width 377 height 13
click at [672, 186] on button "button" at bounding box center [665, 186] width 15 height 15
click at [476, 190] on div "Zaman Müşteri temsilciyle ilk defa iletişime geçtiğinde" at bounding box center [446, 187] width 423 height 13
